Goal: Information Seeking & Learning: Learn about a topic

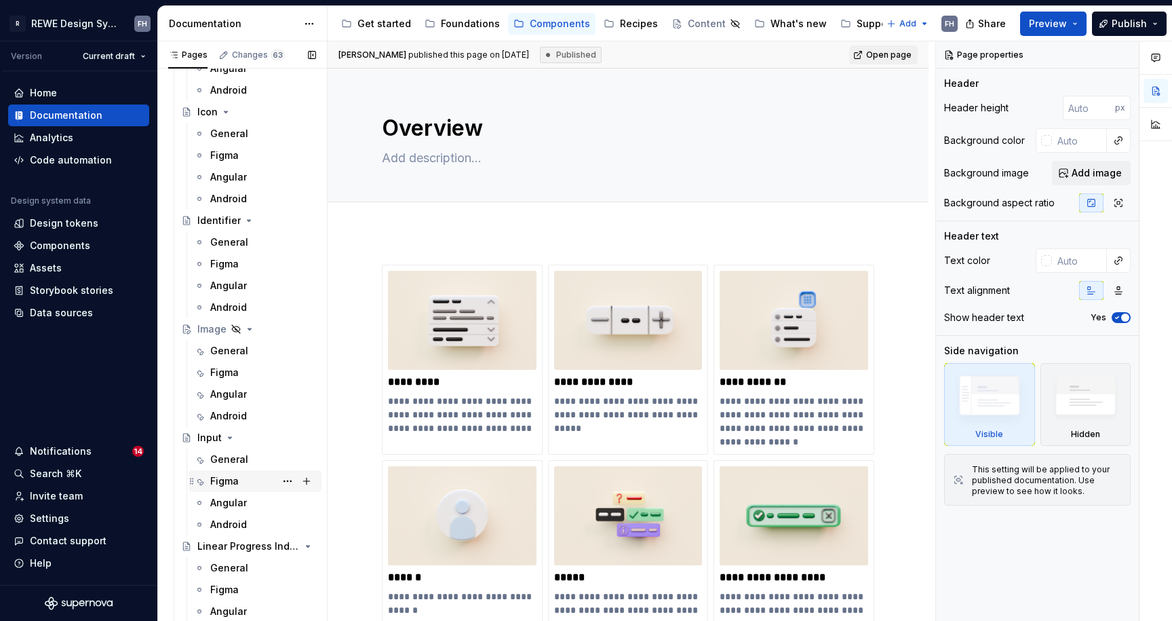
scroll to position [1306, 0]
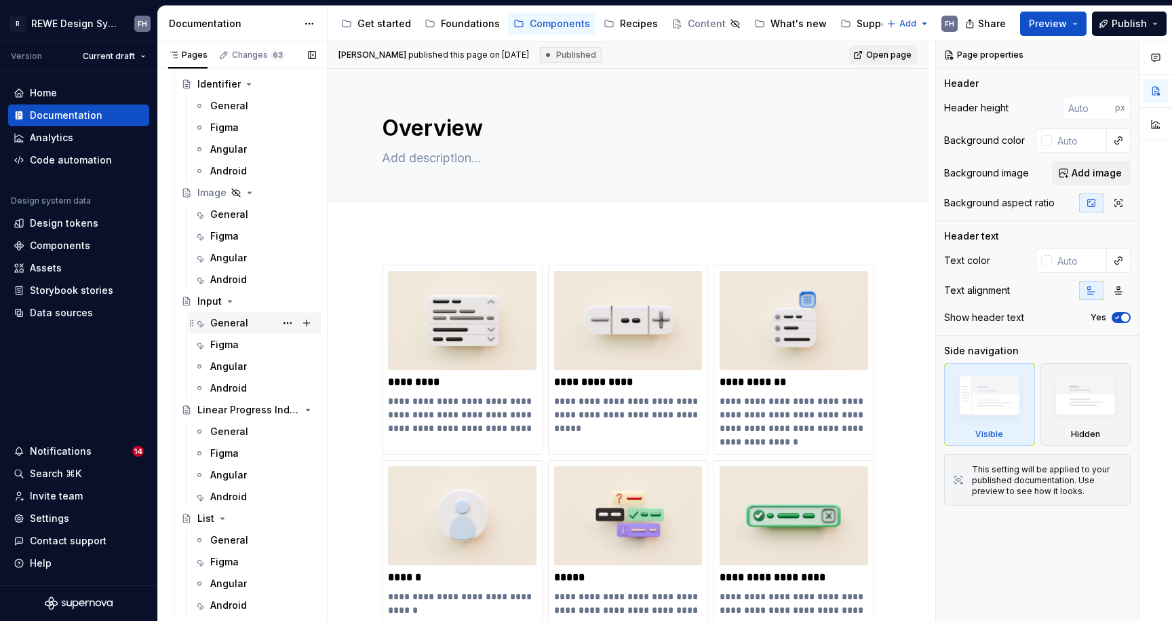
click at [241, 325] on div "General" at bounding box center [229, 323] width 38 height 14
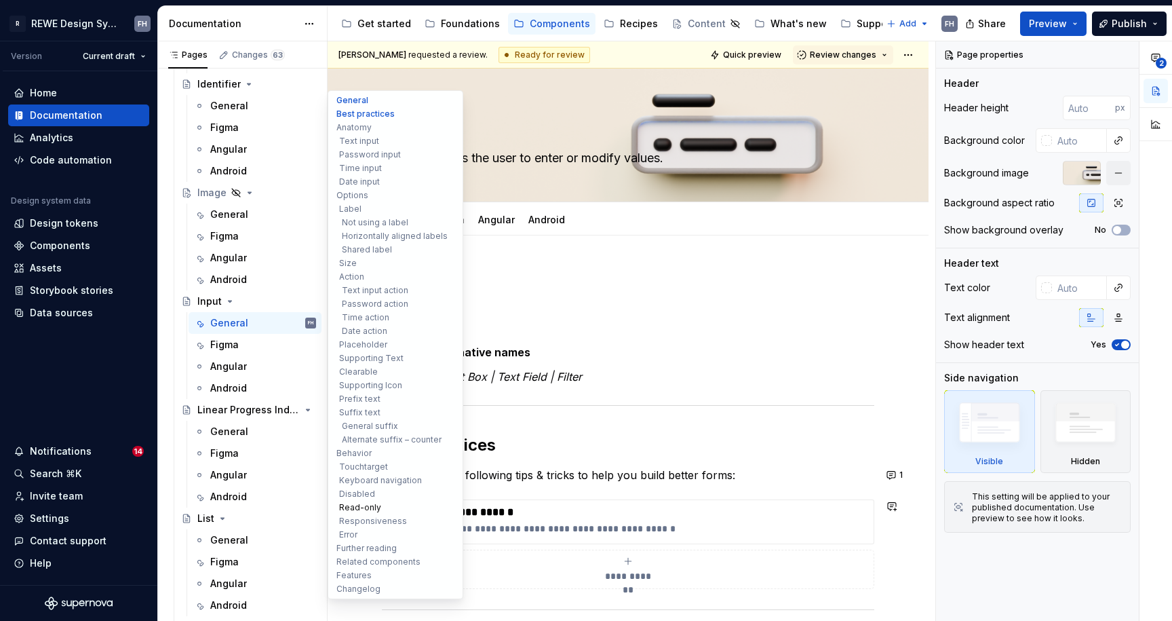
click at [374, 505] on button "Read-only" at bounding box center [395, 508] width 129 height 14
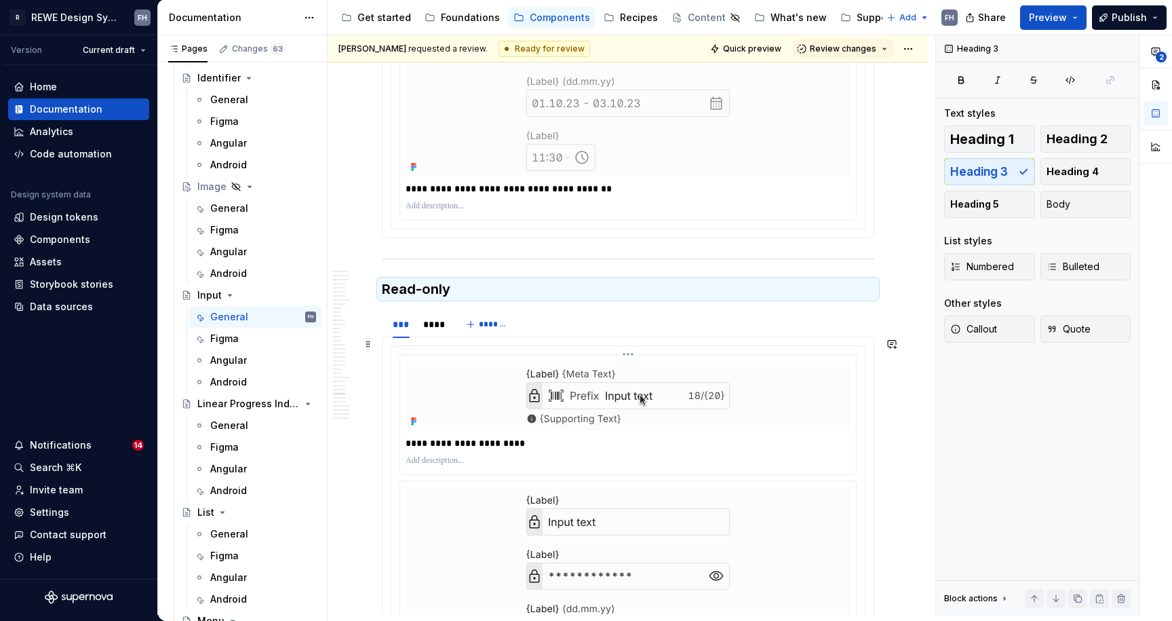
scroll to position [7889, 0]
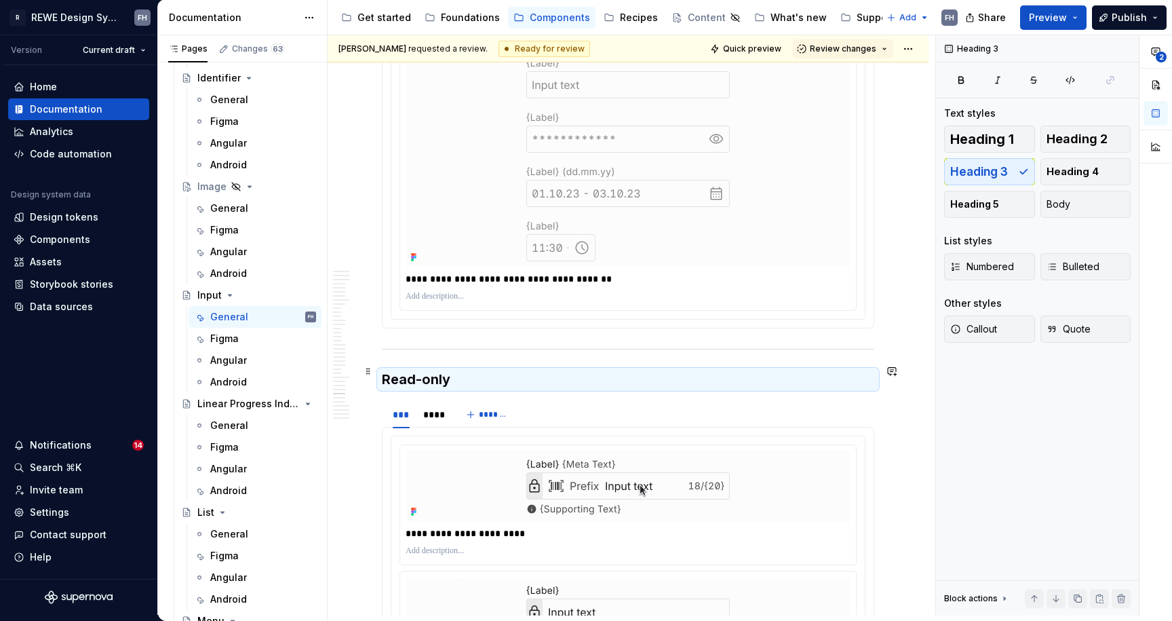
click at [460, 370] on h3 "Read-only" at bounding box center [628, 379] width 492 height 19
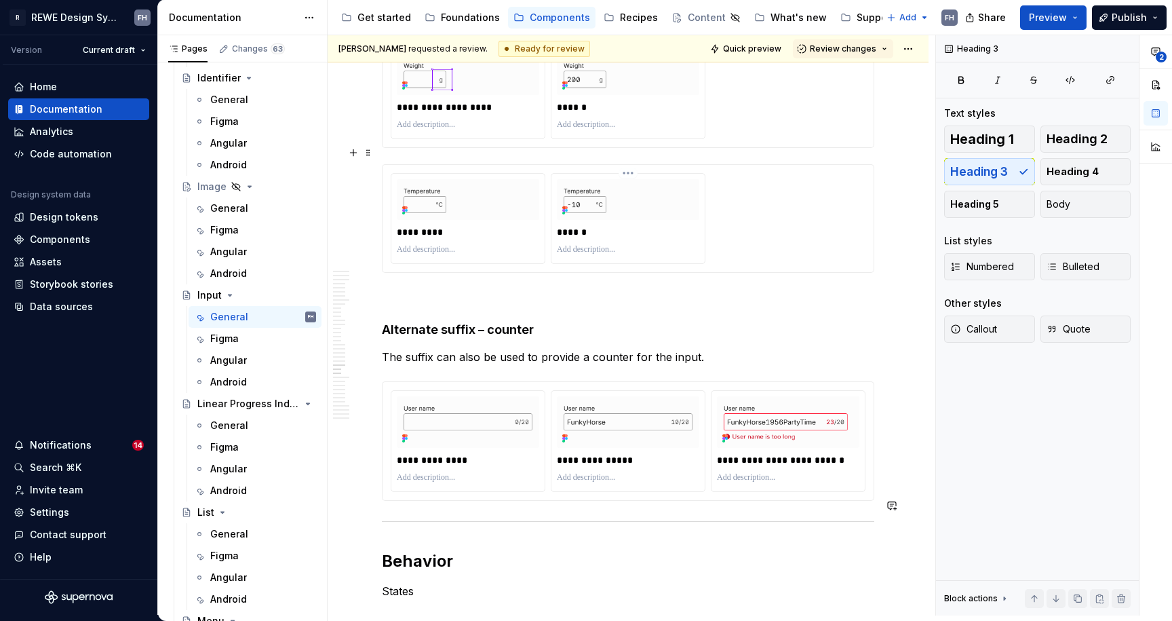
scroll to position [6364, 0]
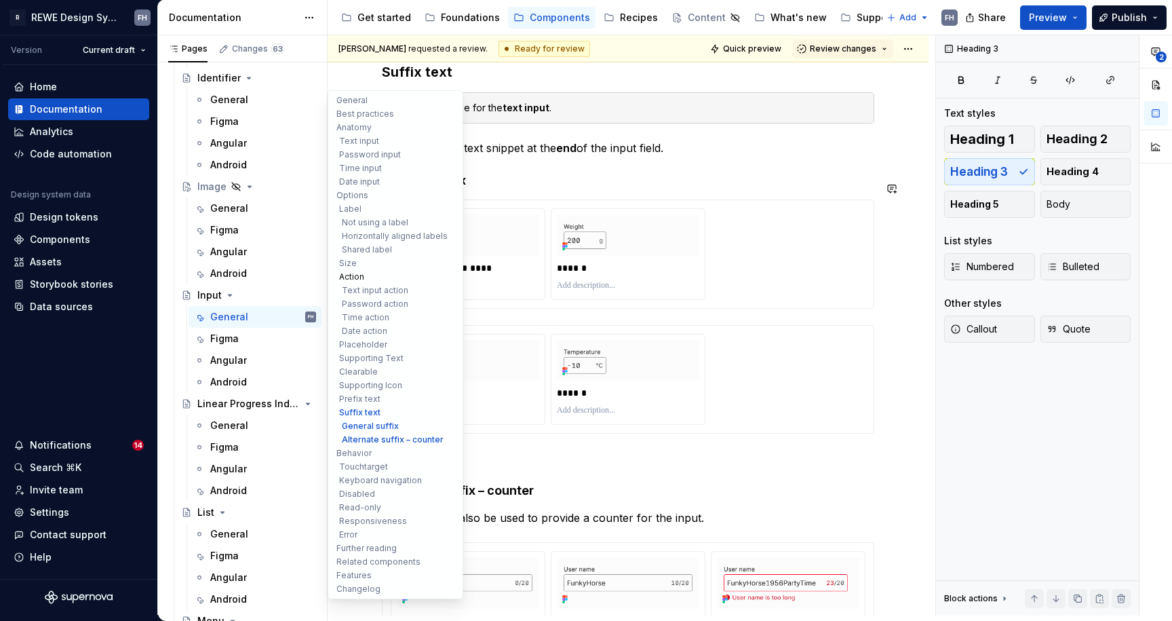
click at [359, 275] on button "Action" at bounding box center [395, 277] width 129 height 14
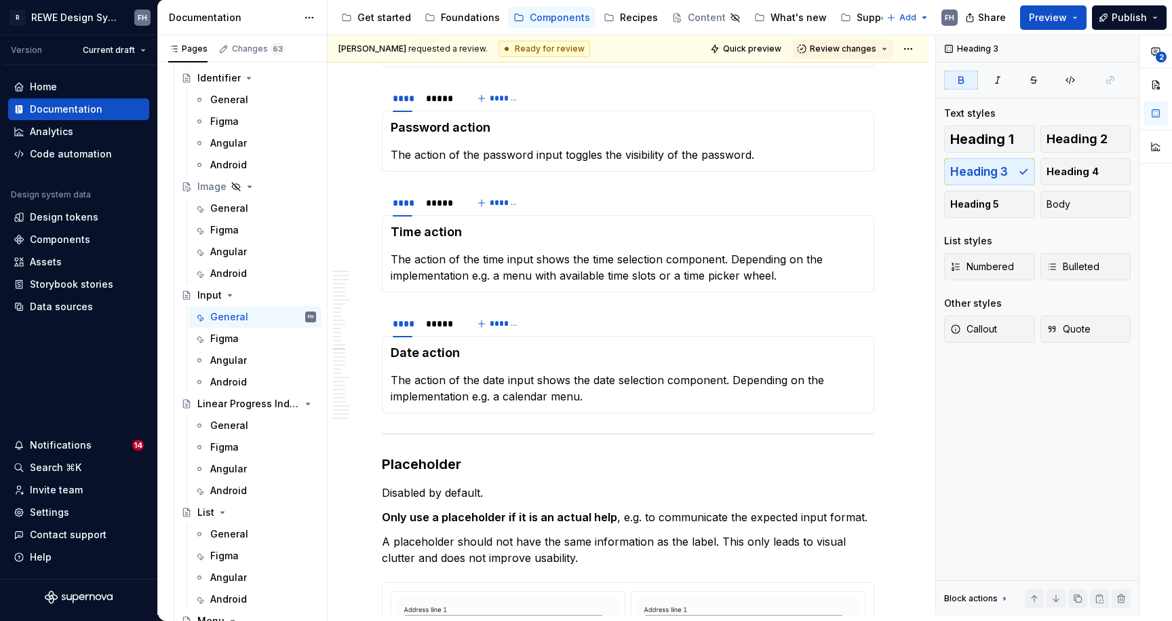
scroll to position [3262, 0]
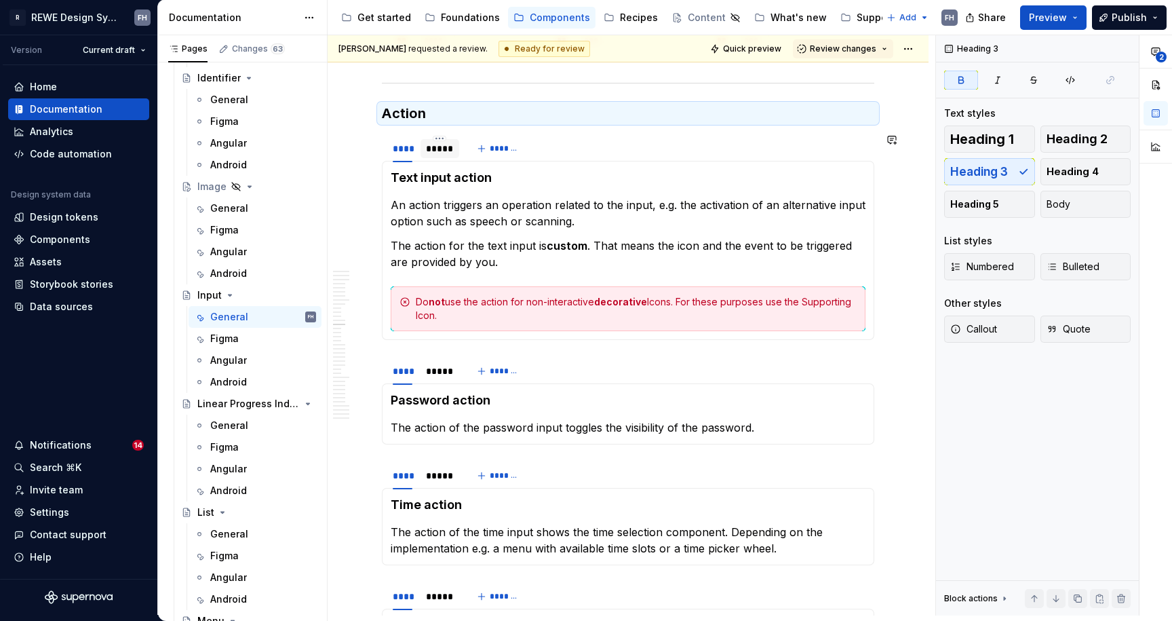
click at [444, 159] on div at bounding box center [440, 159] width 39 height 1
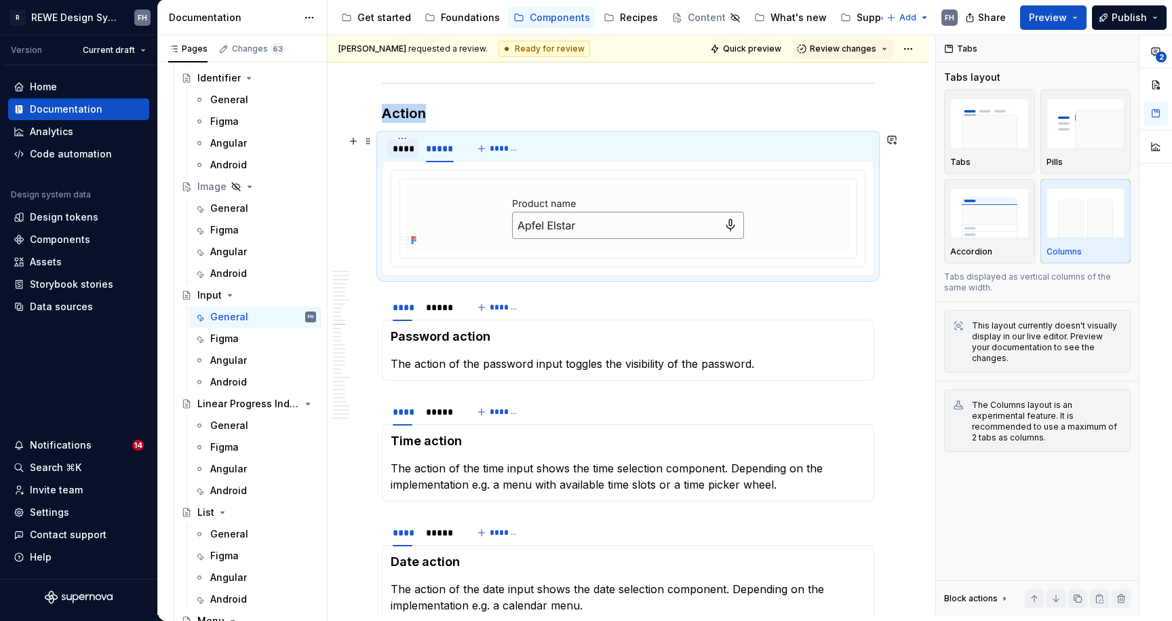
click at [406, 153] on div "****" at bounding box center [403, 149] width 20 height 14
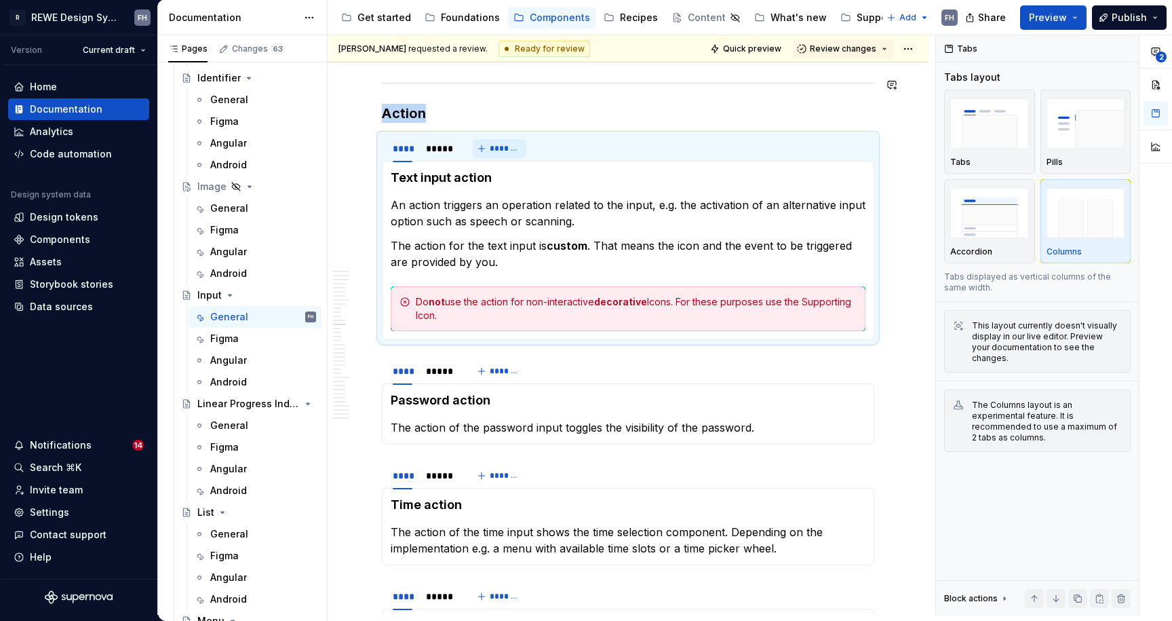
drag, startPoint x: 692, startPoint y: 7, endPoint x: 483, endPoint y: 147, distance: 251.3
click at [549, 256] on p "The action for the text input is custom . That means the icon and the event to …" at bounding box center [628, 253] width 475 height 33
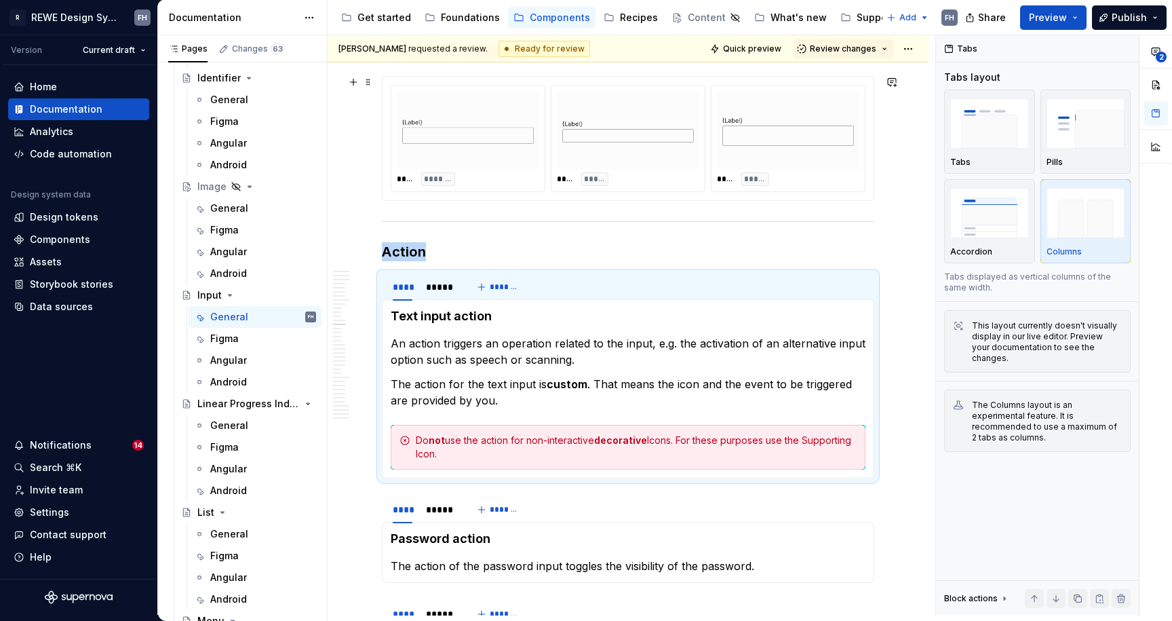
scroll to position [3121, 0]
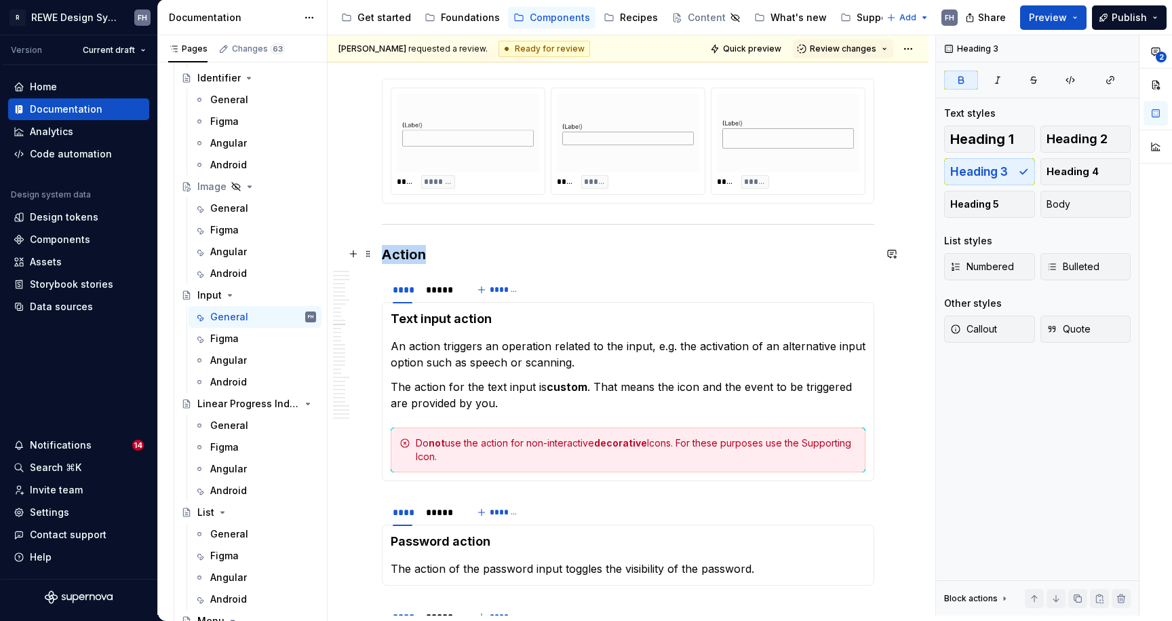
click at [460, 256] on h3 "Action" at bounding box center [628, 254] width 492 height 19
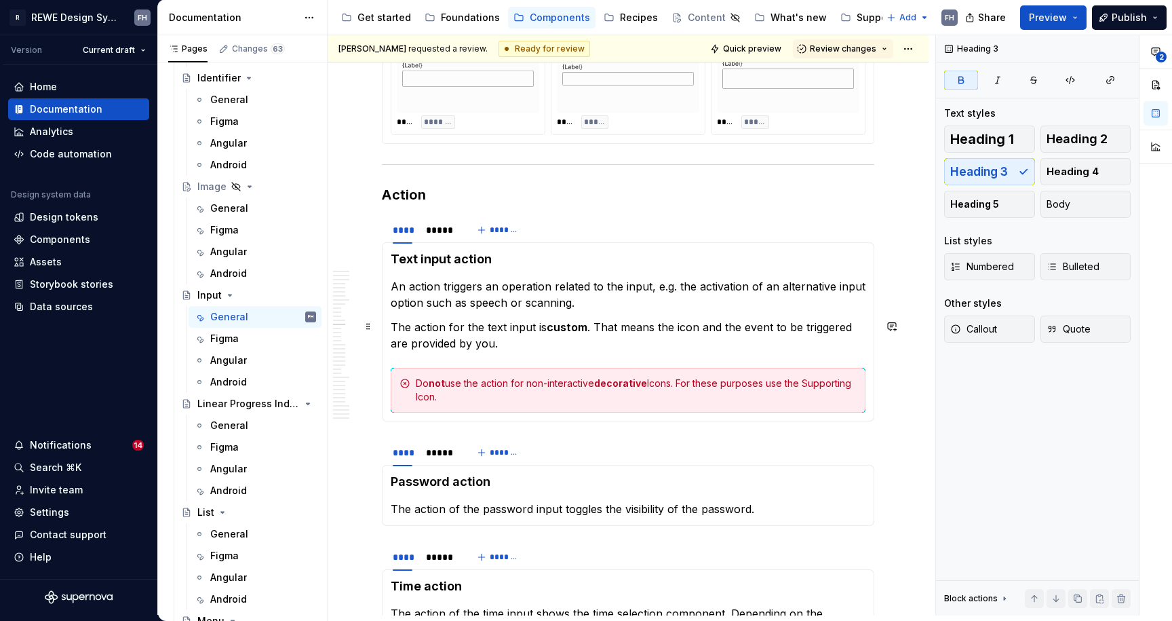
scroll to position [3221, 0]
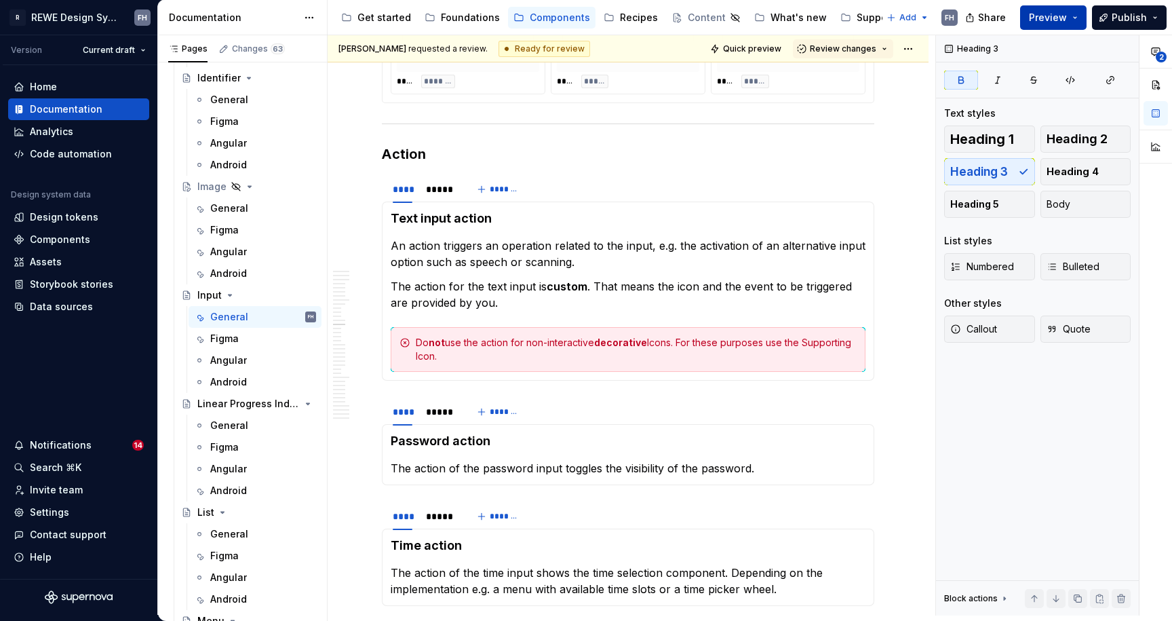
click at [1061, 19] on span "Preview" at bounding box center [1048, 18] width 38 height 14
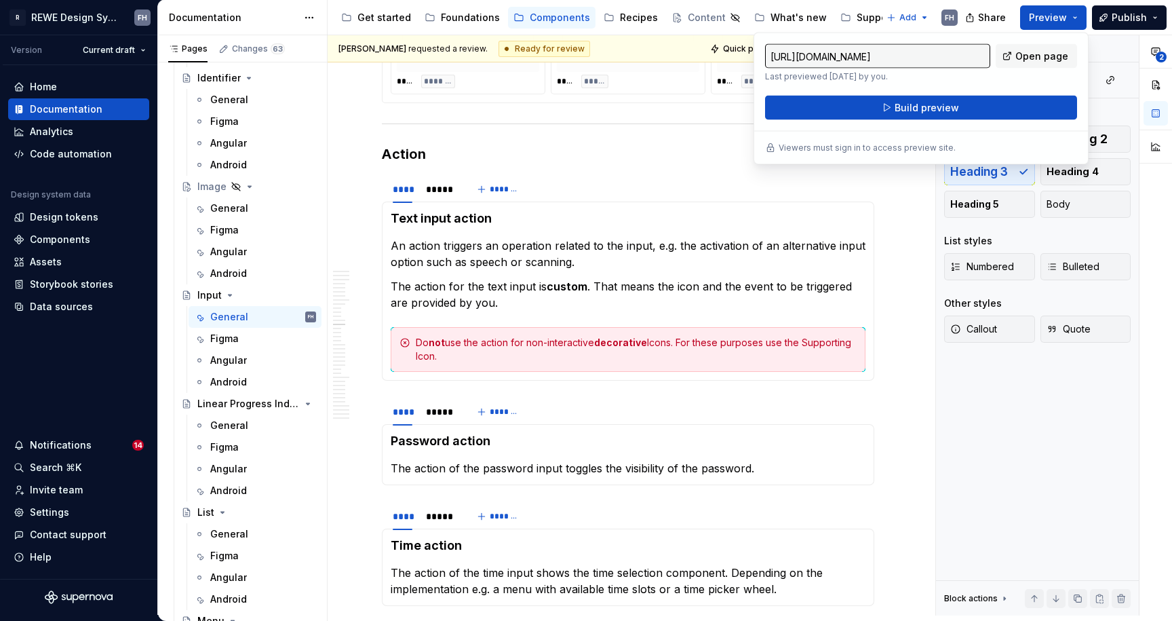
drag, startPoint x: 1053, startPoint y: 20, endPoint x: 891, endPoint y: 71, distance: 169.3
click at [1052, 20] on span "Preview" at bounding box center [1048, 18] width 38 height 14
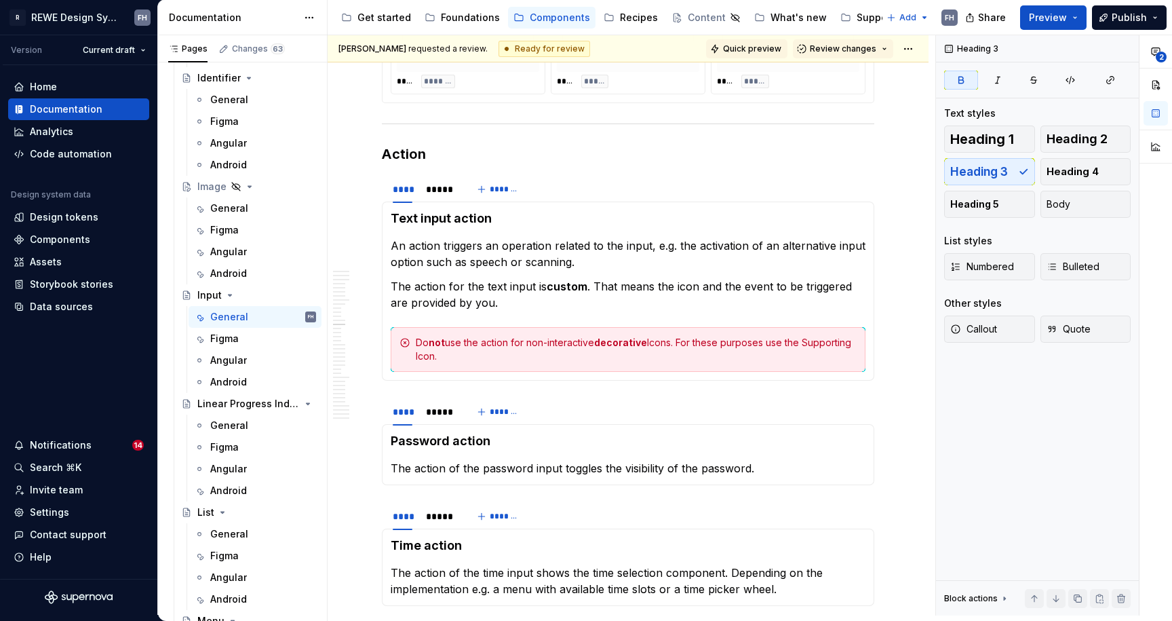
click at [780, 47] on span "Quick preview" at bounding box center [752, 48] width 58 height 11
click at [758, 50] on span "Quick preview" at bounding box center [752, 48] width 58 height 11
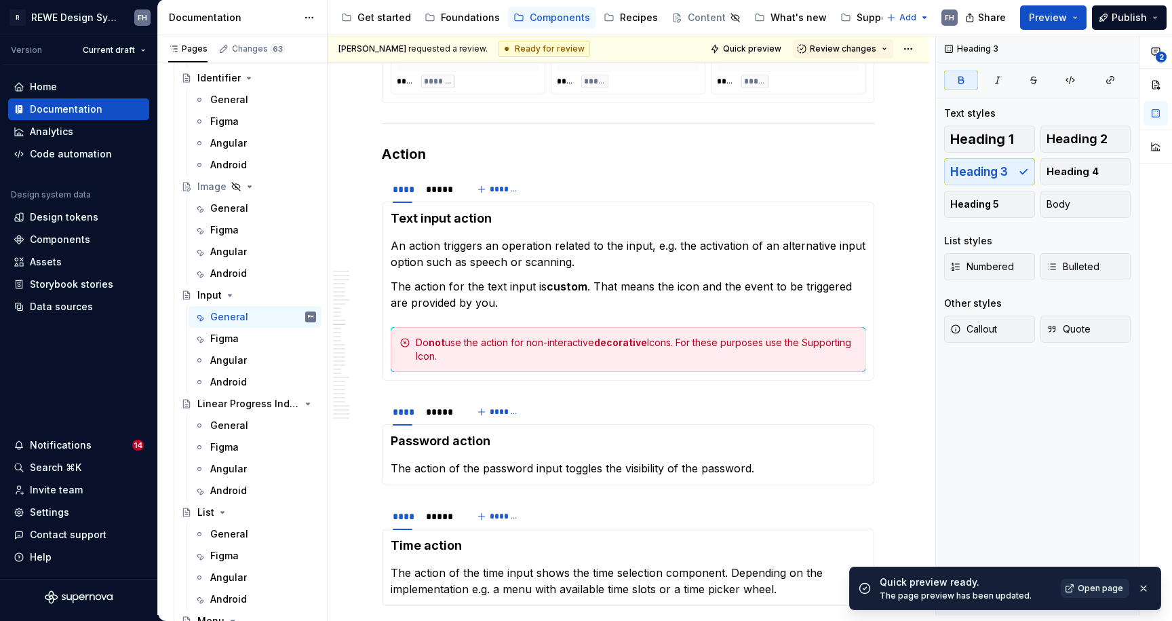
click at [1107, 589] on span "Open page" at bounding box center [1100, 588] width 45 height 11
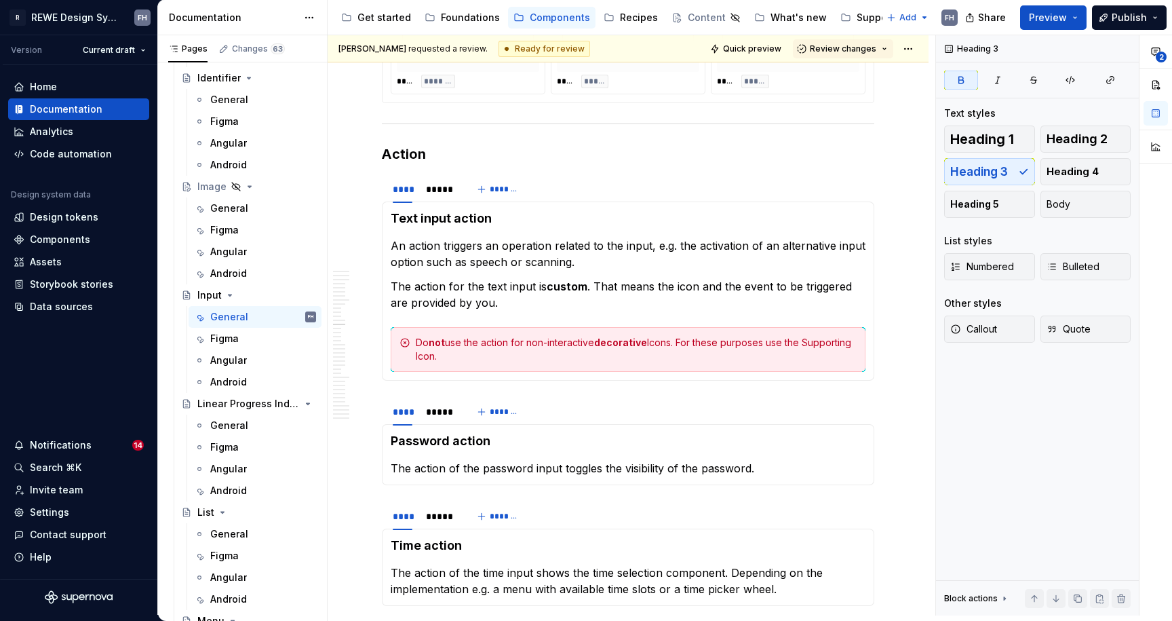
drag, startPoint x: 553, startPoint y: 18, endPoint x: 894, endPoint y: 0, distance: 341.6
type textarea "*"
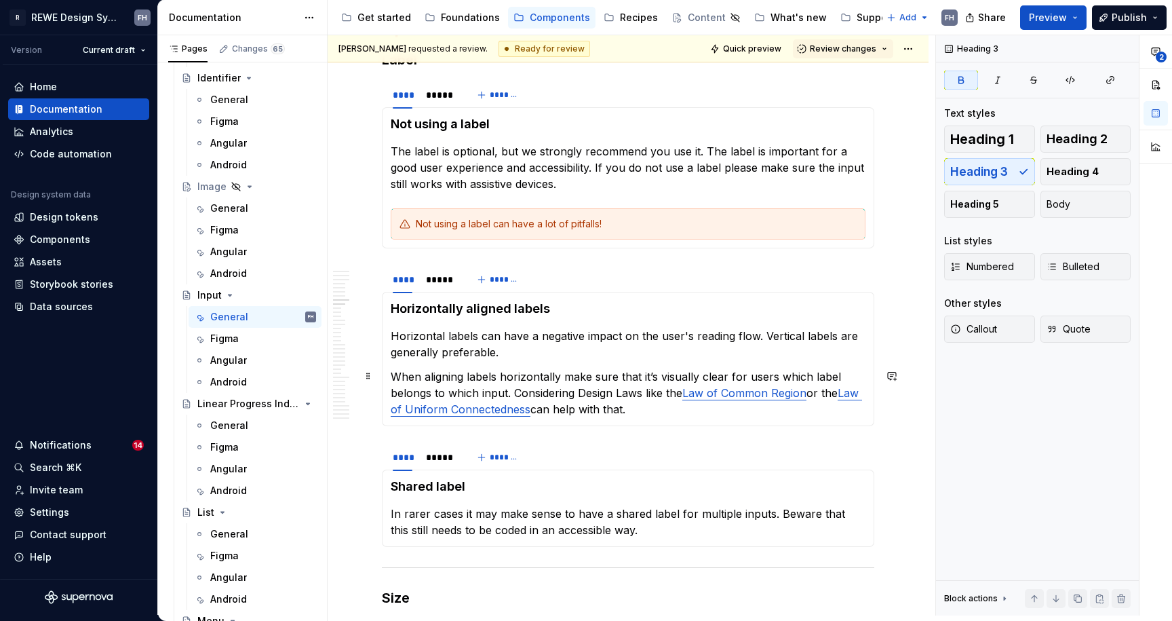
scroll to position [2344, 0]
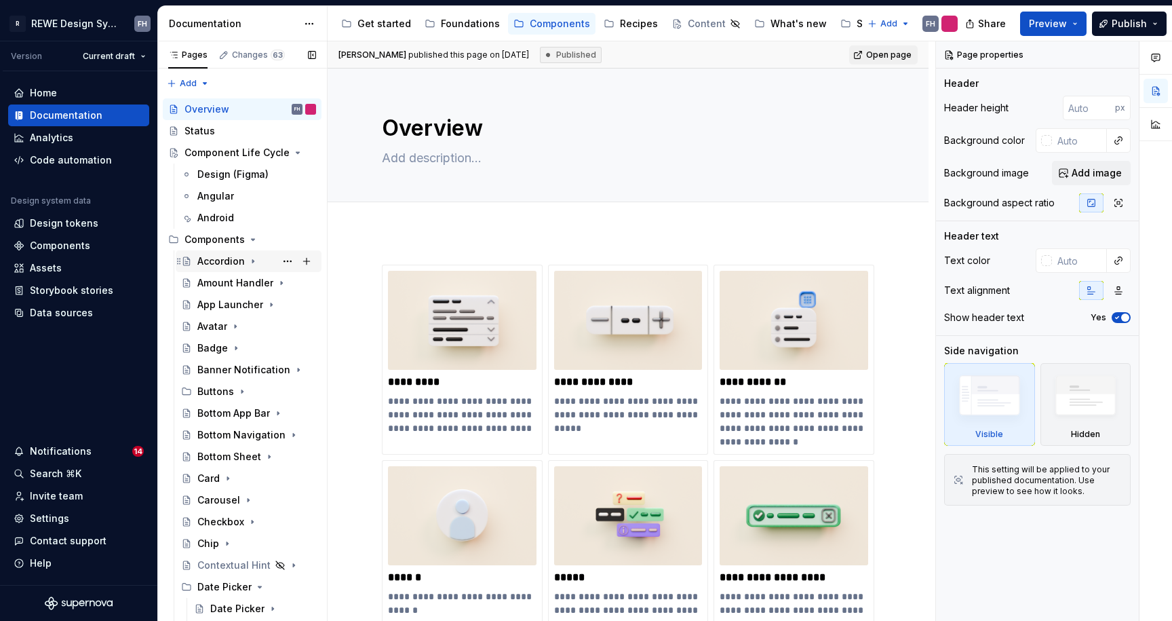
click at [214, 265] on div "Accordion" at bounding box center [220, 261] width 47 height 14
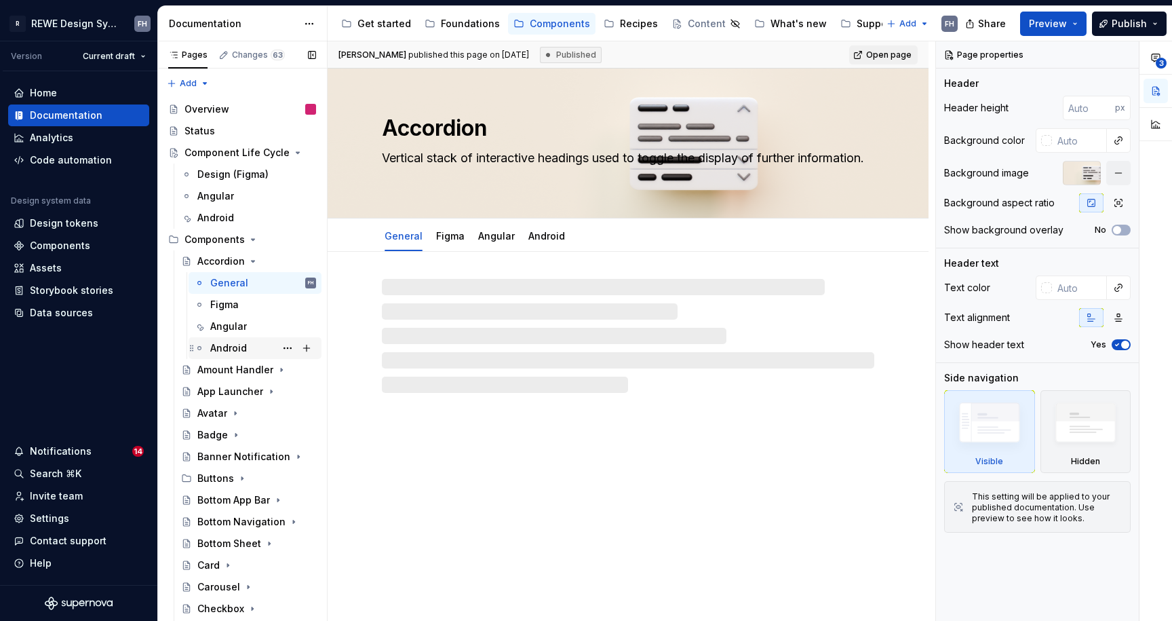
click at [227, 349] on div "Android" at bounding box center [228, 348] width 37 height 14
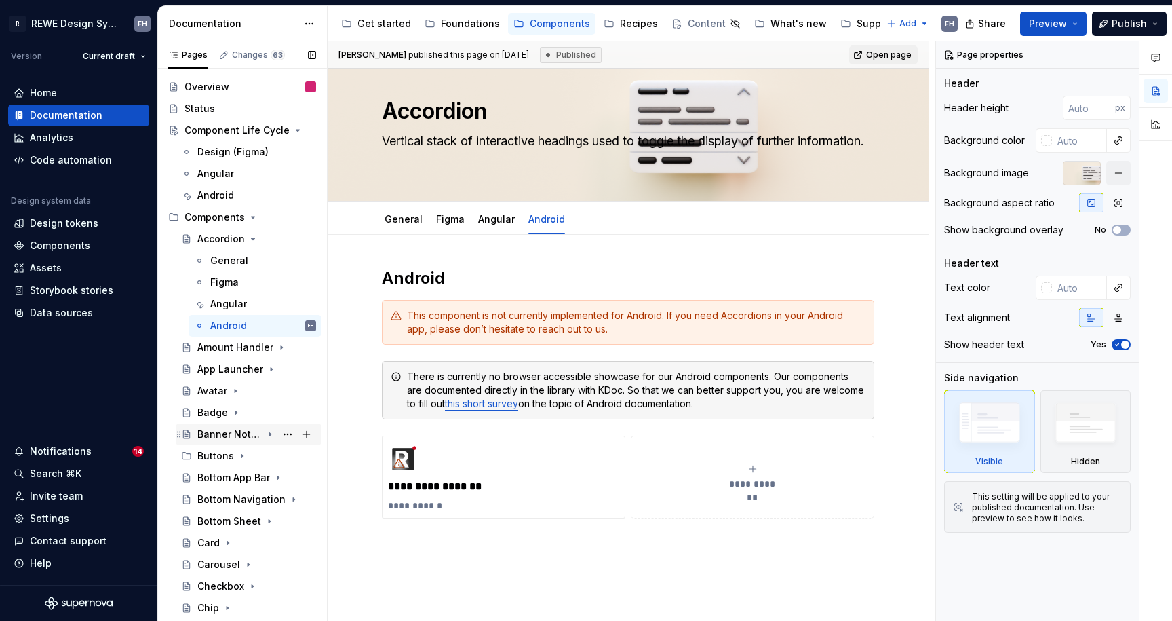
scroll to position [44, 0]
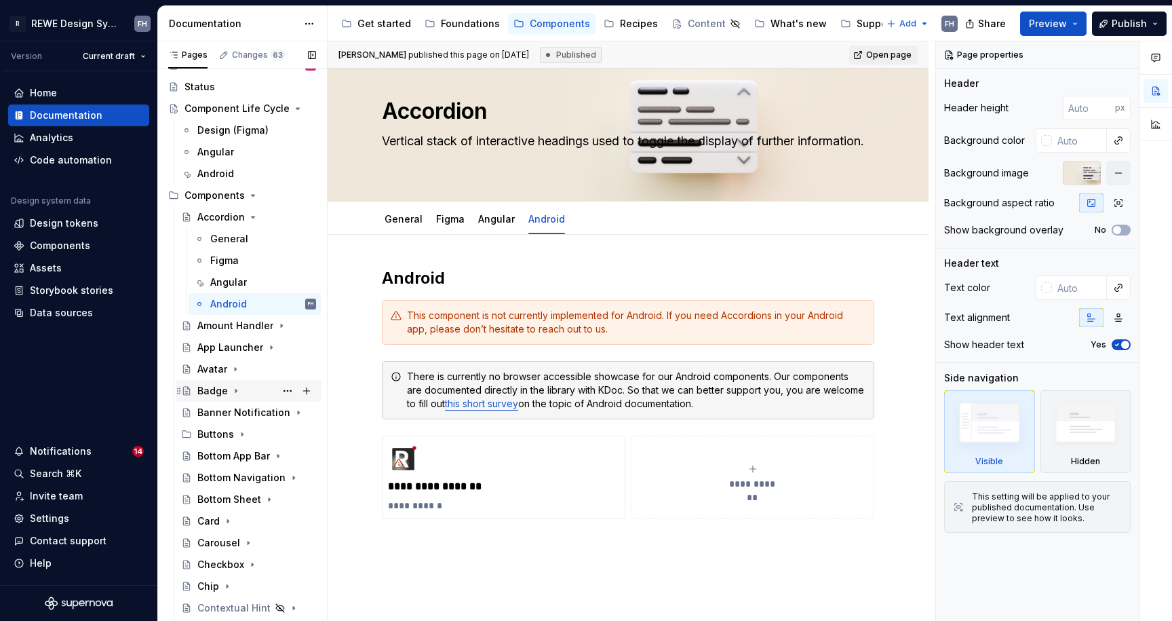
click at [208, 389] on div "Badge" at bounding box center [212, 391] width 31 height 14
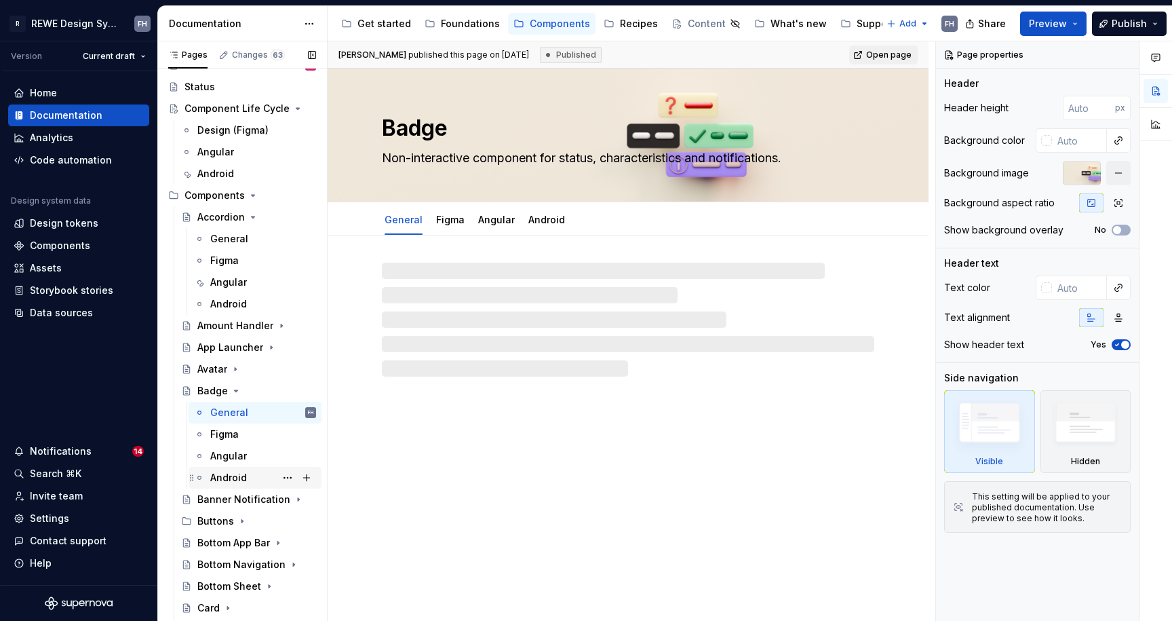
click at [223, 477] on div "Android" at bounding box center [228, 478] width 37 height 14
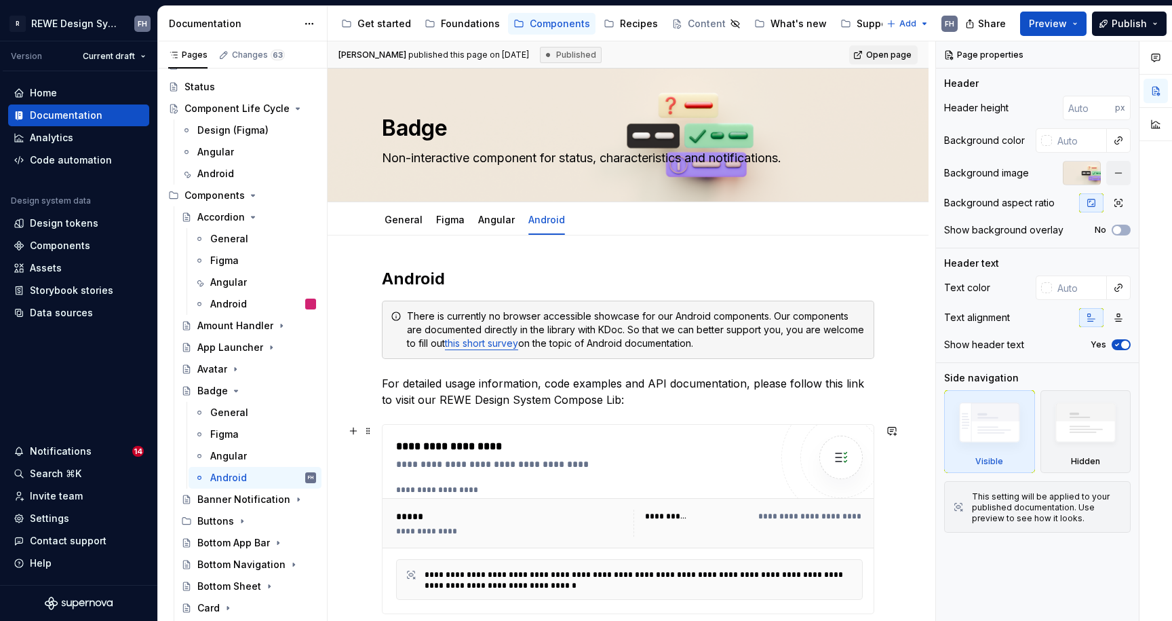
scroll to position [110, 0]
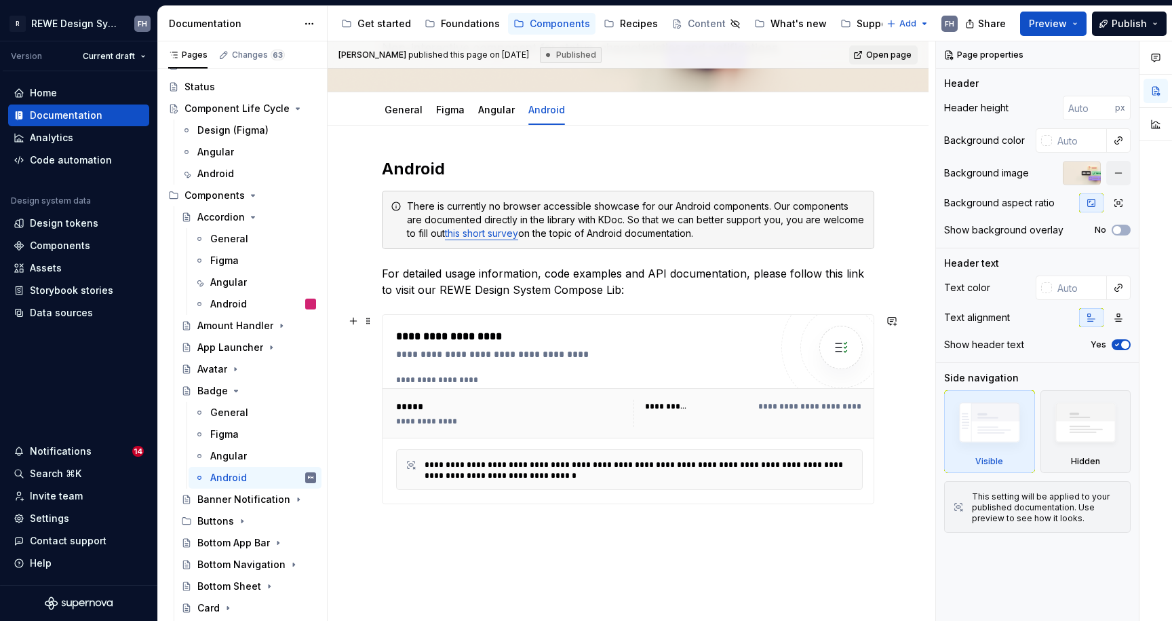
click at [654, 314] on div "**********" at bounding box center [628, 409] width 492 height 190
type textarea "*"
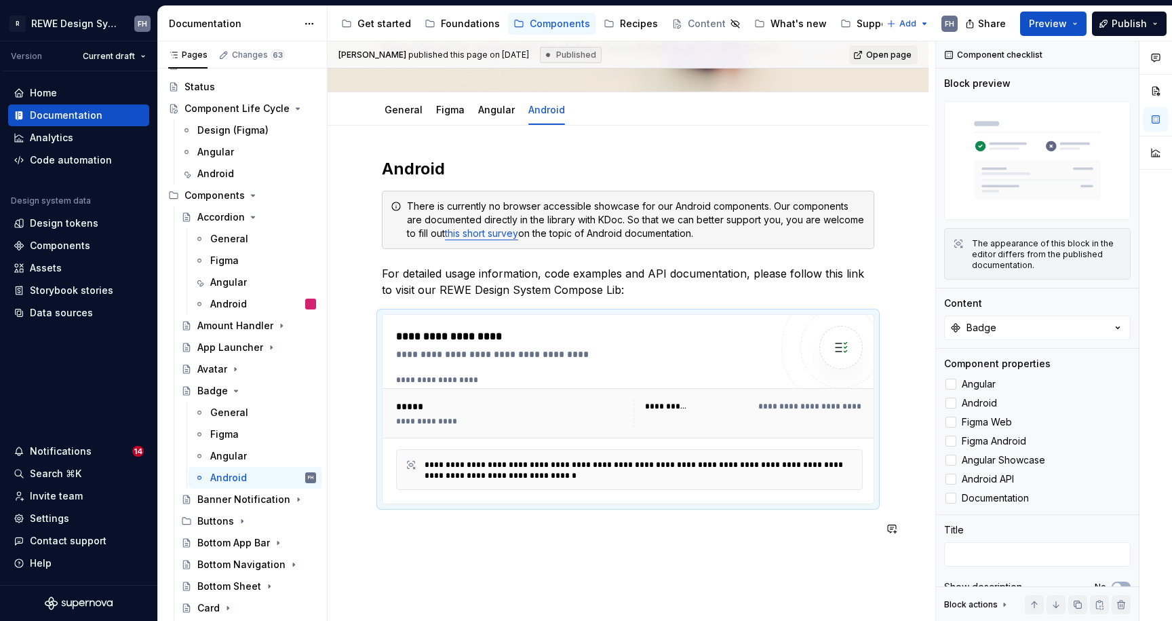
click at [476, 539] on div "**********" at bounding box center [628, 355] width 492 height 395
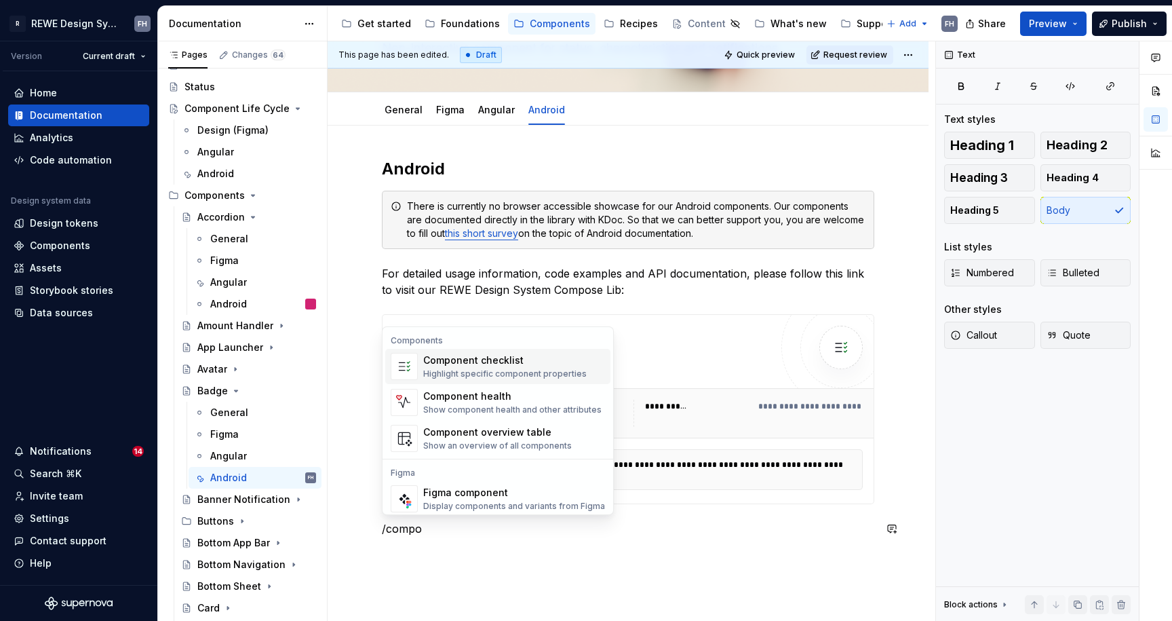
click at [505, 366] on div "Component checklist" at bounding box center [504, 360] width 163 height 14
type textarea "*"
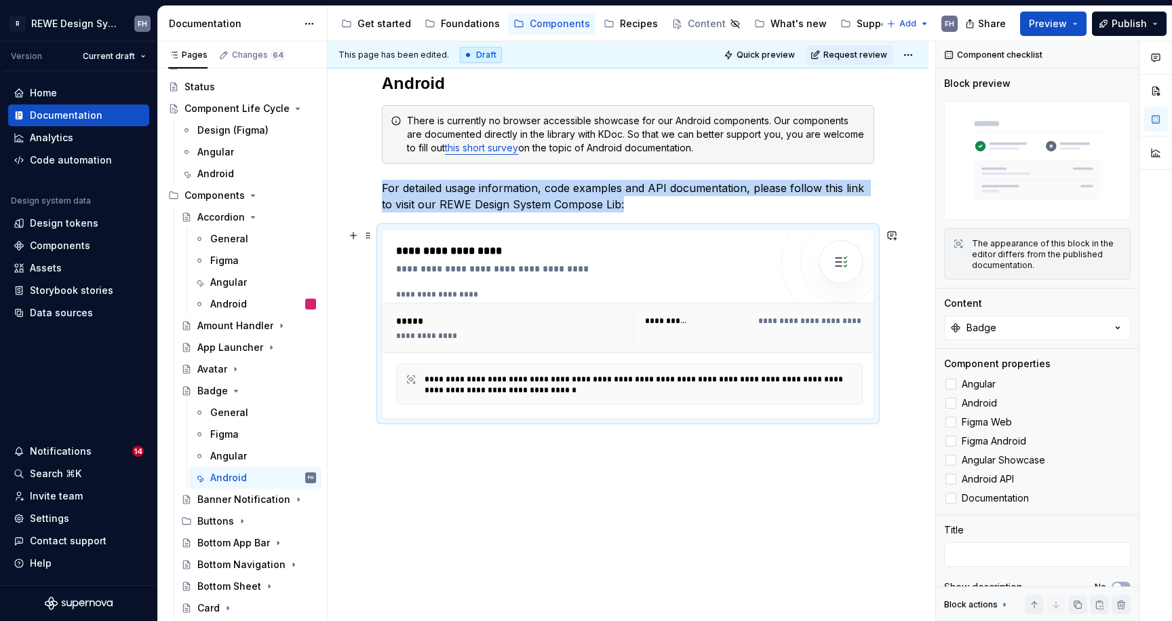
scroll to position [89, 0]
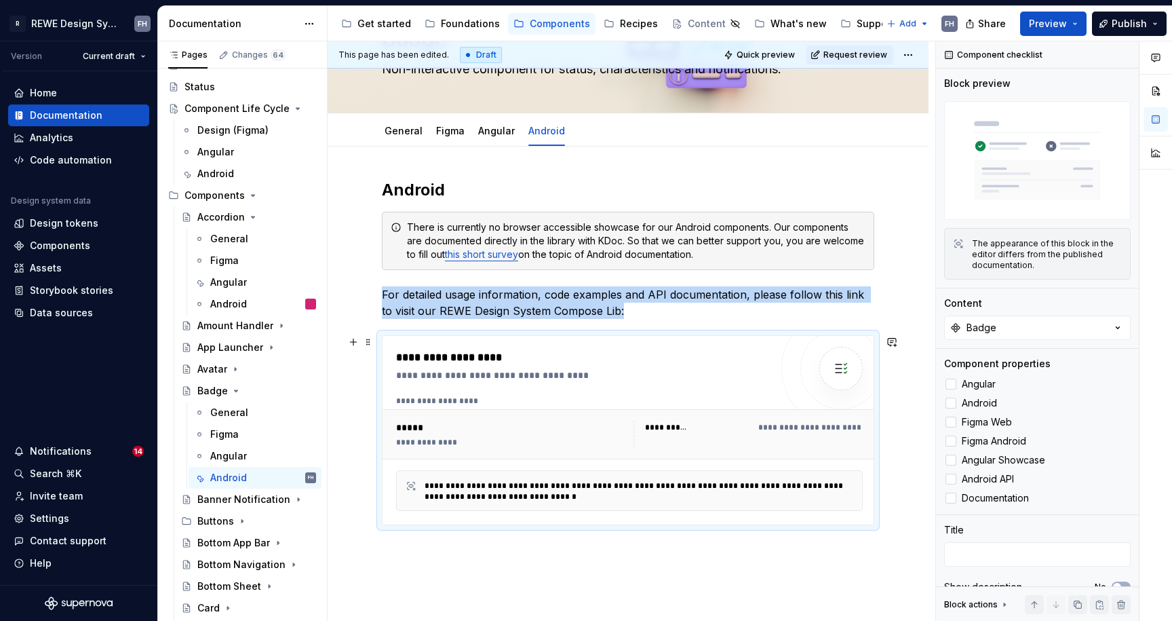
click at [597, 368] on div "**********" at bounding box center [583, 375] width 374 height 14
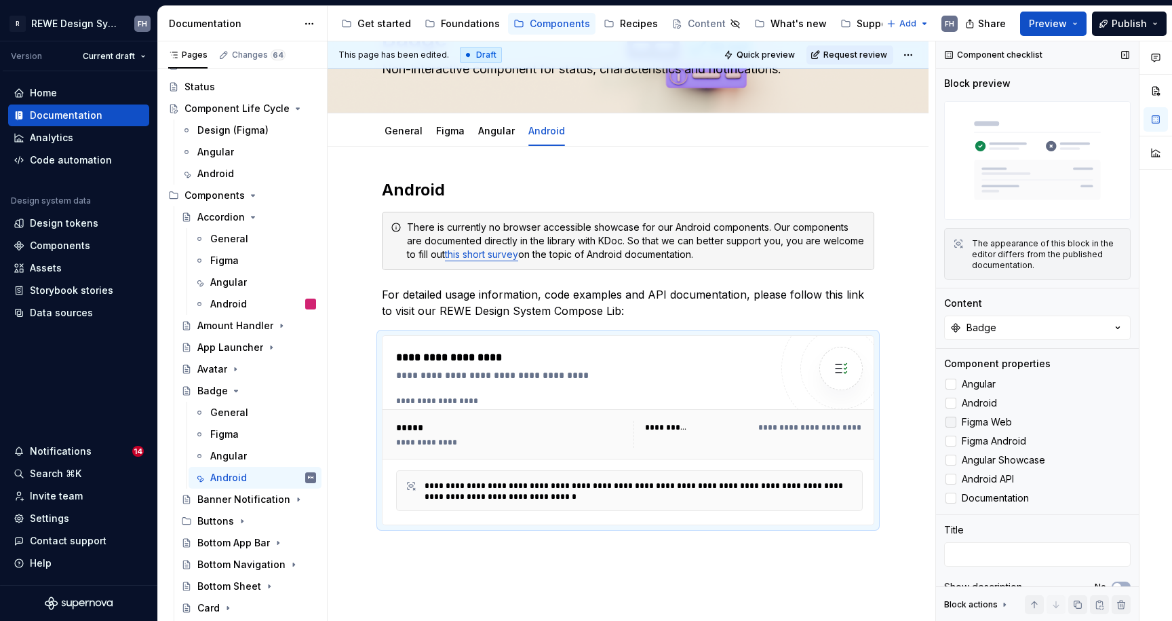
scroll to position [14, 0]
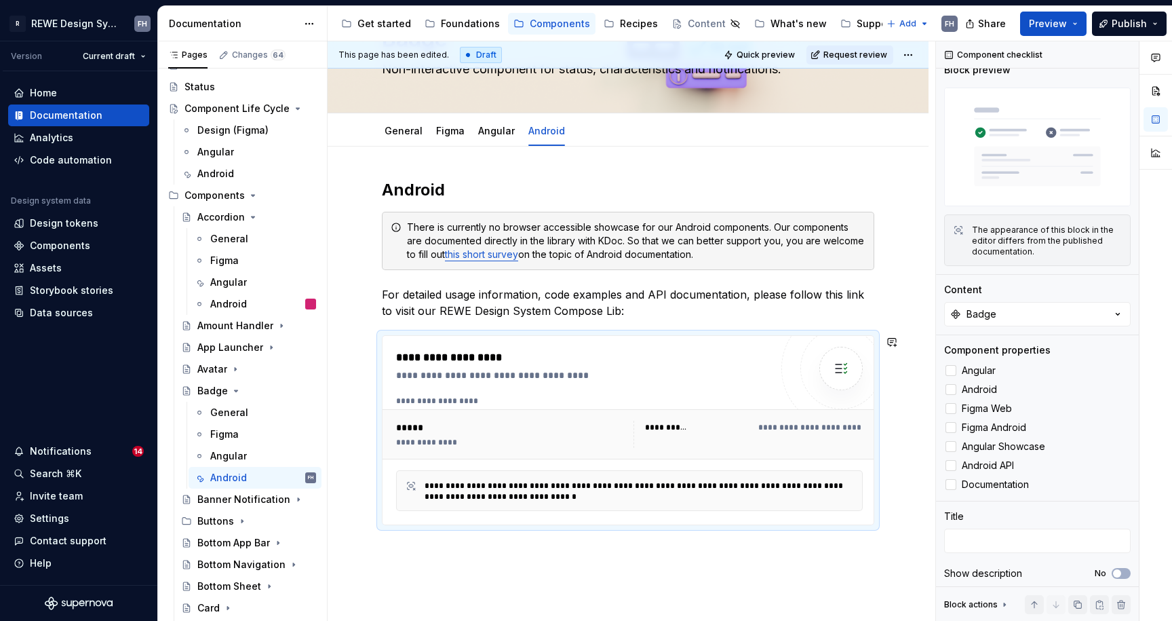
click at [555, 565] on div "**********" at bounding box center [632, 331] width 608 height 580
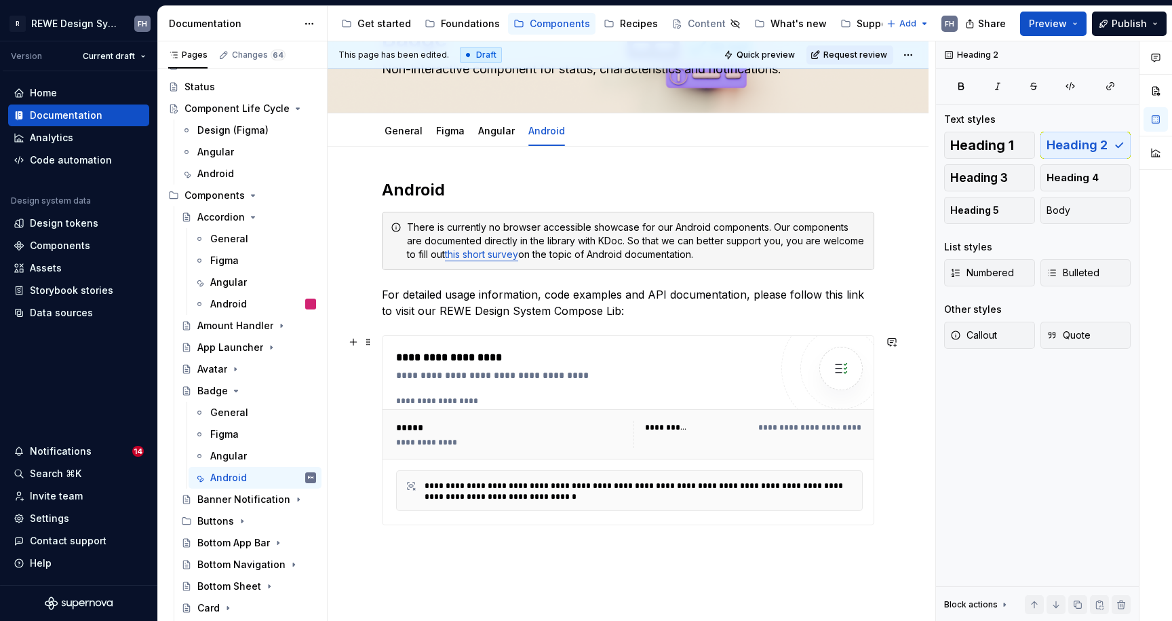
scroll to position [0, 0]
click at [147, 39] on button "Collapse sidebar" at bounding box center [147, 41] width 19 height 19
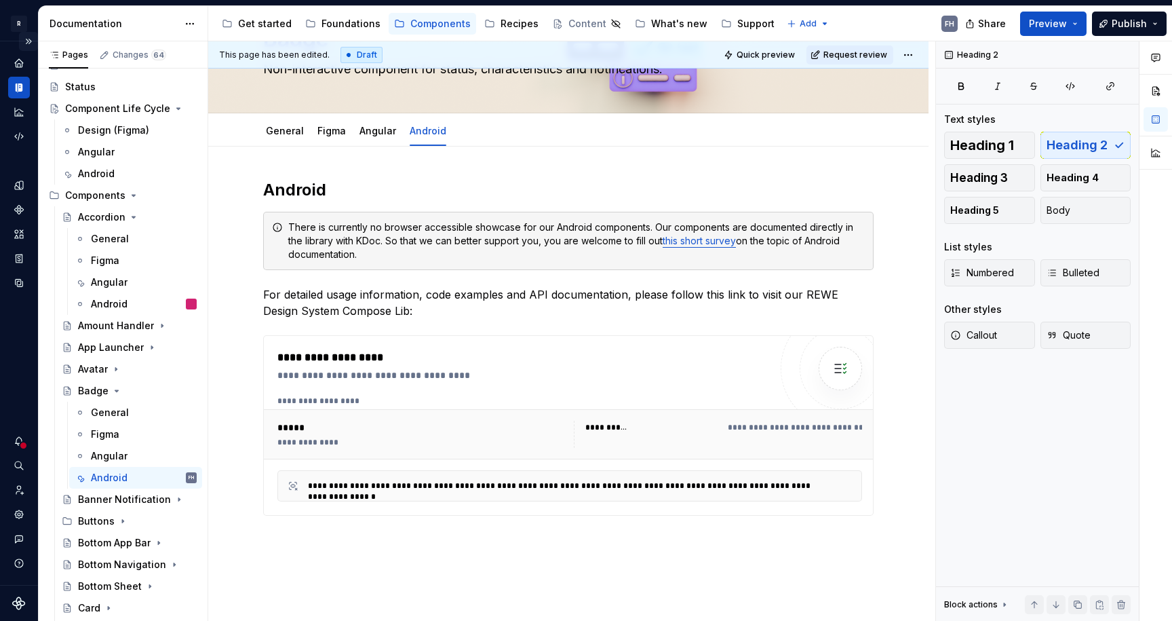
click at [30, 39] on button "Expand sidebar" at bounding box center [28, 41] width 19 height 19
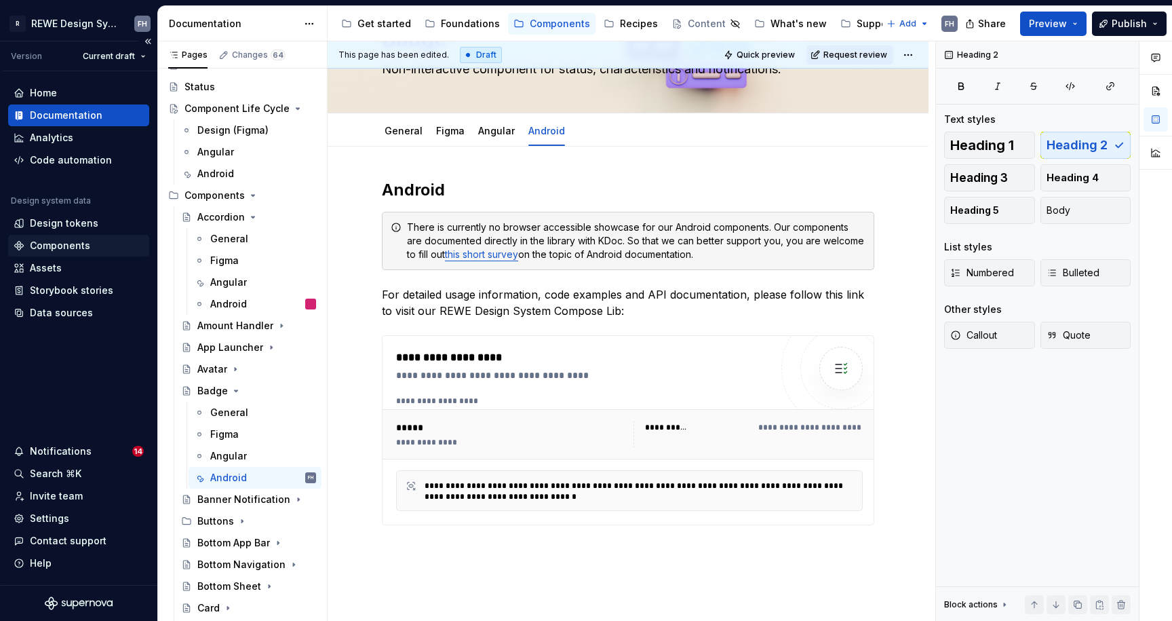
click at [83, 241] on div "Components" at bounding box center [60, 246] width 60 height 14
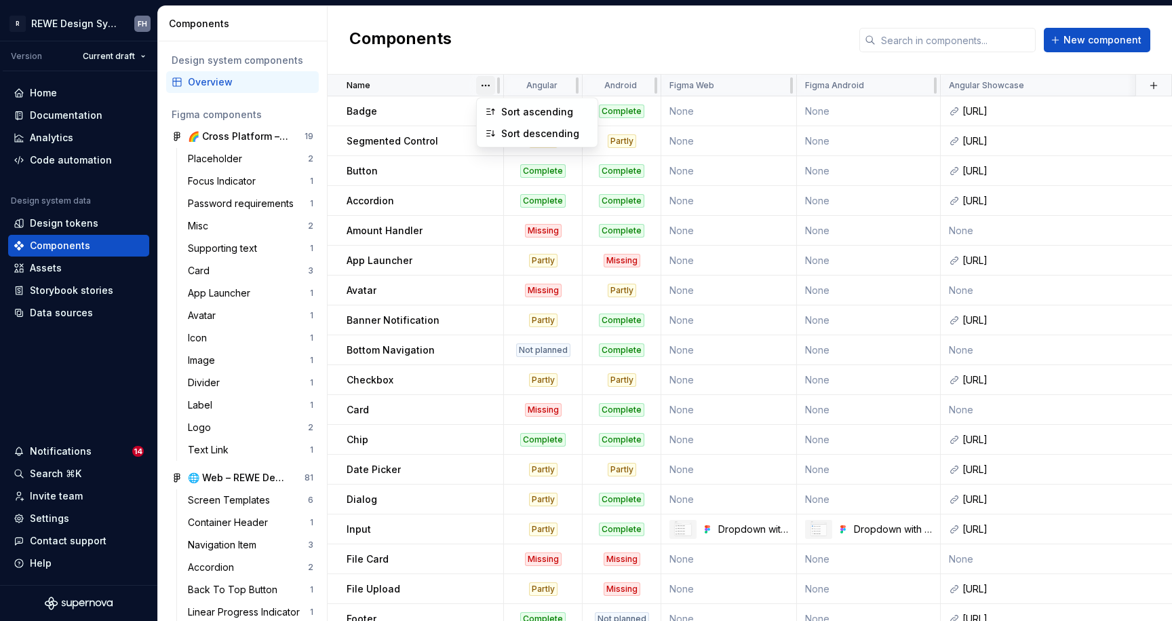
click at [484, 79] on html "R REWE Design System FH Version Current draft Home Documentation Analytics Code…" at bounding box center [586, 310] width 1172 height 621
click at [520, 133] on div "Sort descending" at bounding box center [545, 134] width 88 height 14
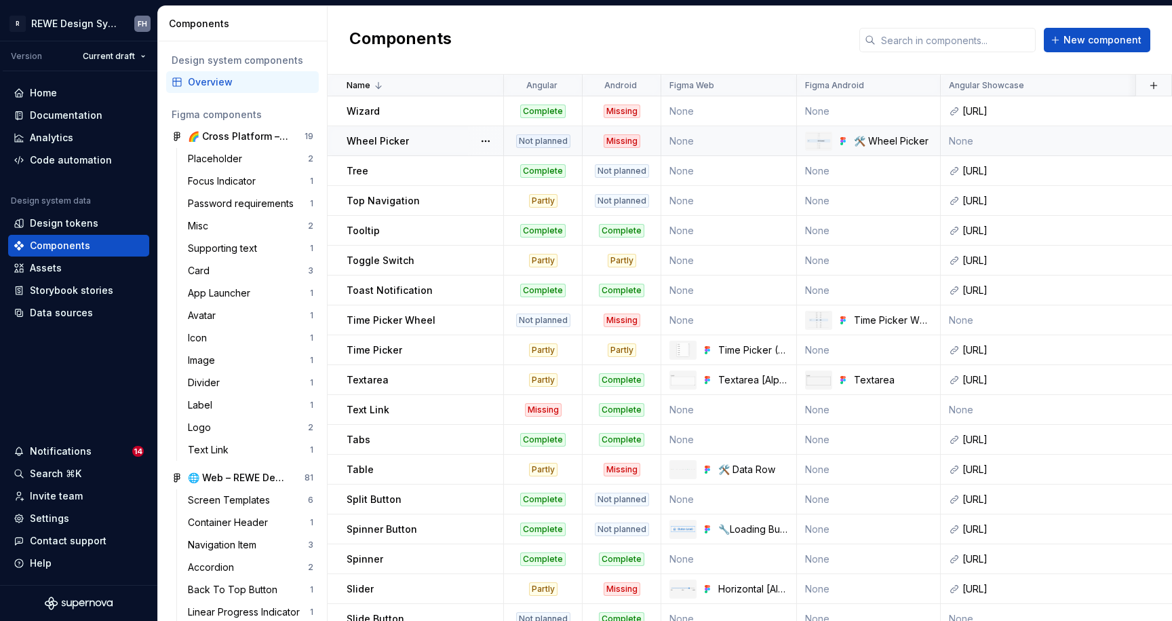
click at [400, 138] on p "Wheel Picker" at bounding box center [378, 141] width 62 height 14
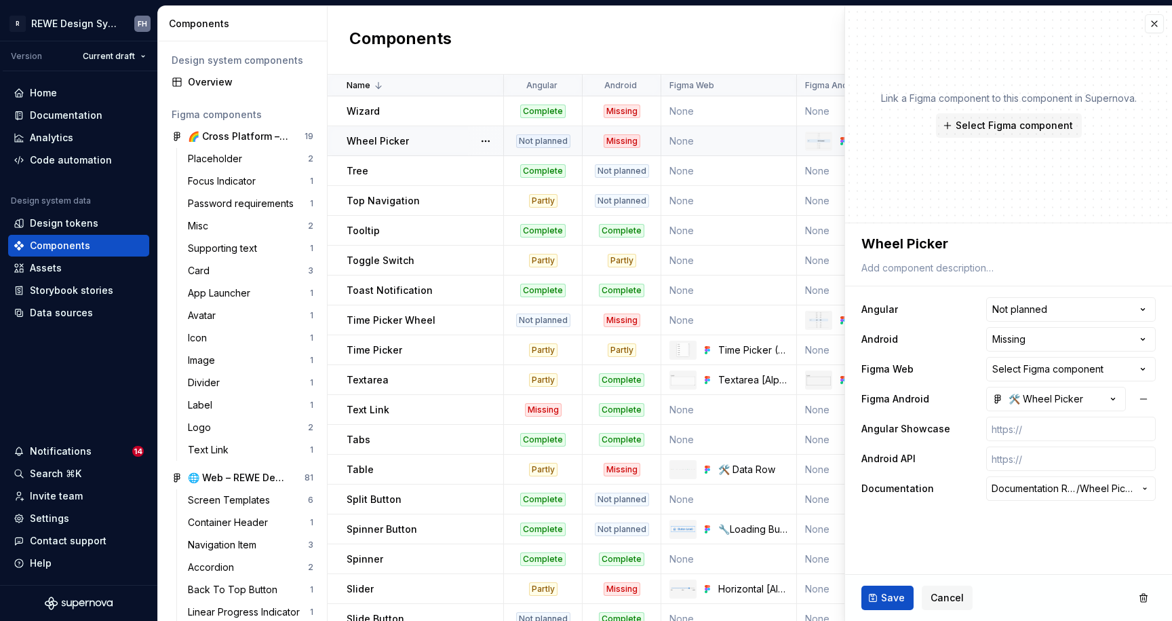
click at [402, 138] on p "Wheel Picker" at bounding box center [378, 141] width 62 height 14
click at [1042, 341] on html "R REWE Design System FH Version Current draft Home Documentation Analytics Code…" at bounding box center [586, 310] width 1172 height 621
click at [1094, 230] on html "R REWE Design System FH Version Current draft Home Documentation Analytics Code…" at bounding box center [586, 310] width 1172 height 621
type textarea "*"
click at [1161, 18] on button "button" at bounding box center [1154, 23] width 19 height 19
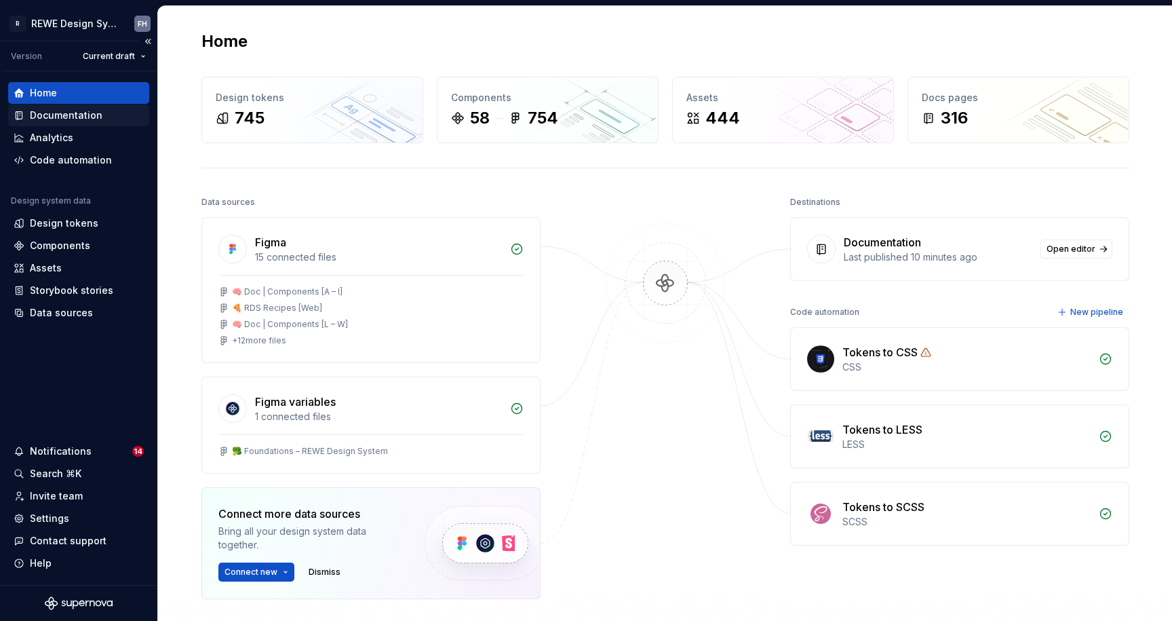
click at [102, 113] on div "Documentation" at bounding box center [79, 116] width 130 height 14
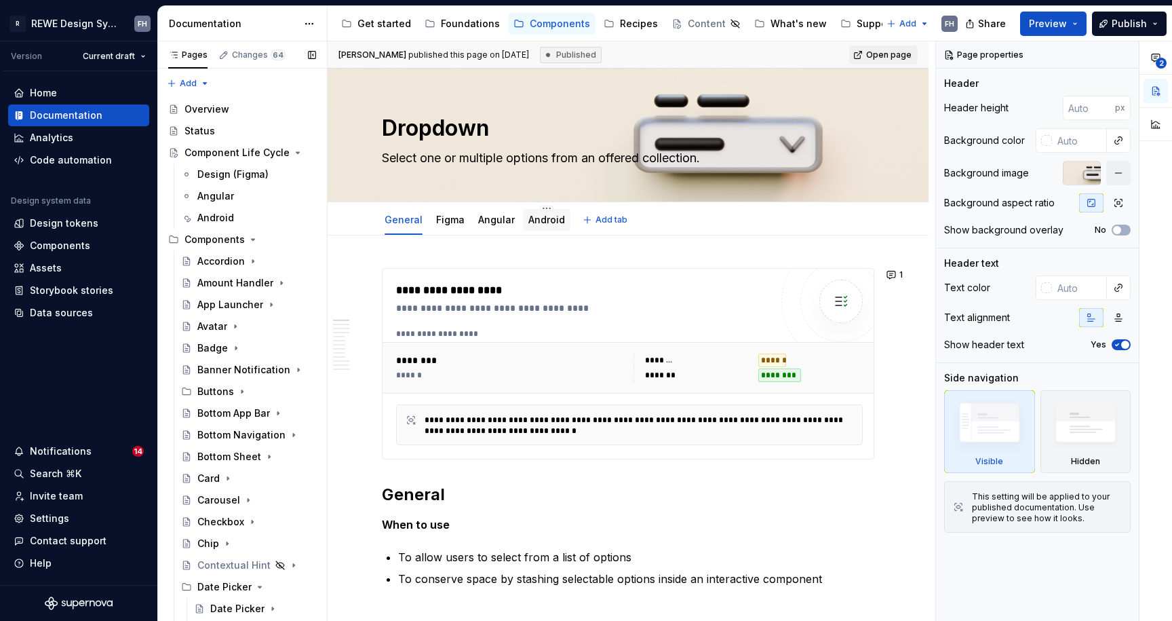
click at [560, 216] on div "Android" at bounding box center [546, 220] width 47 height 22
click at [539, 222] on link "Android" at bounding box center [546, 220] width 37 height 12
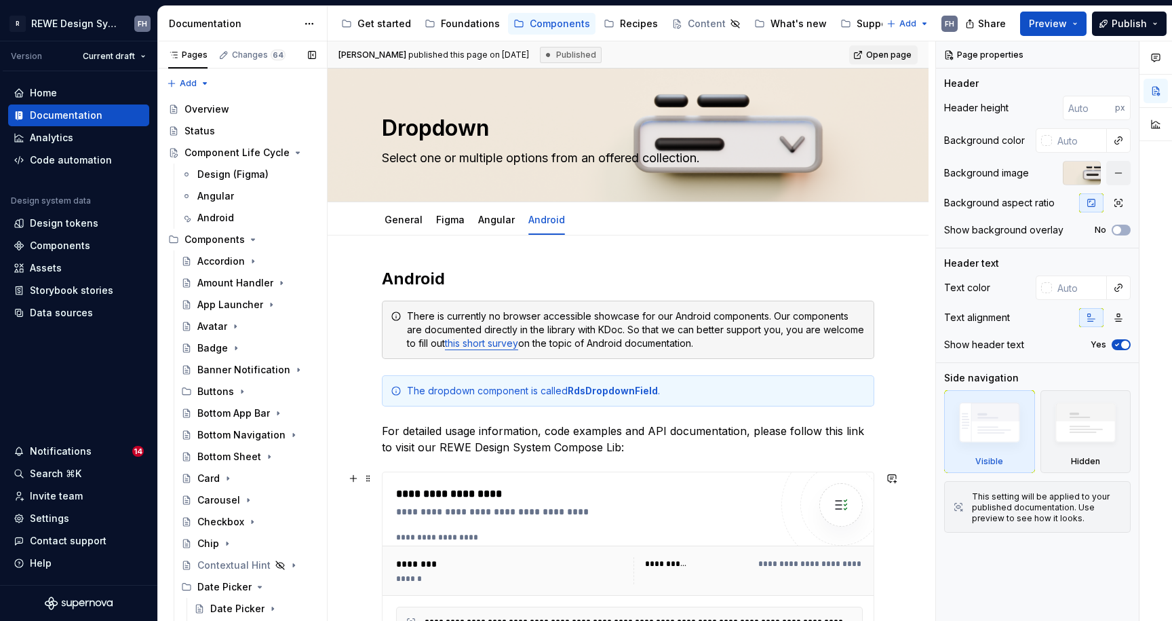
click at [598, 494] on div "**********" at bounding box center [583, 494] width 374 height 16
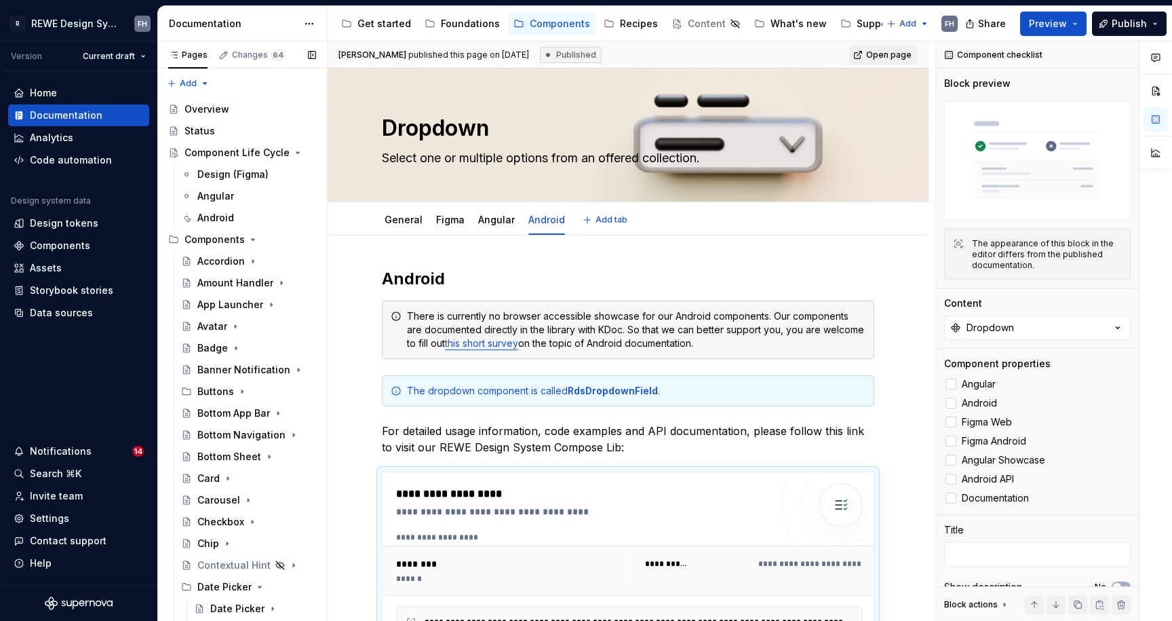
type textarea "*"
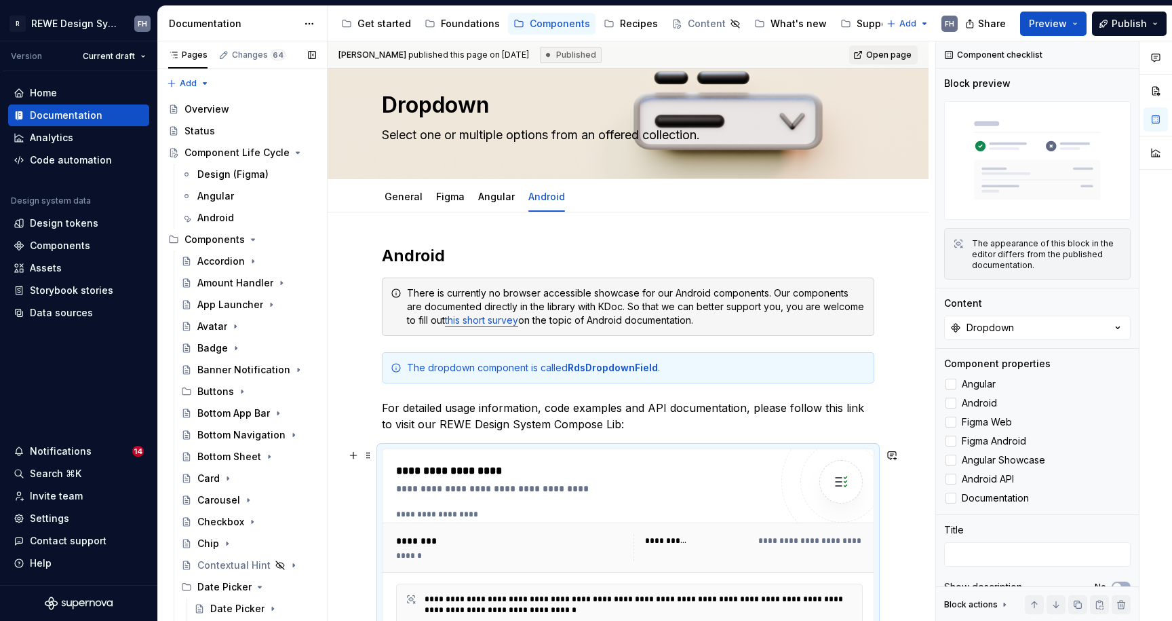
scroll to position [81, 0]
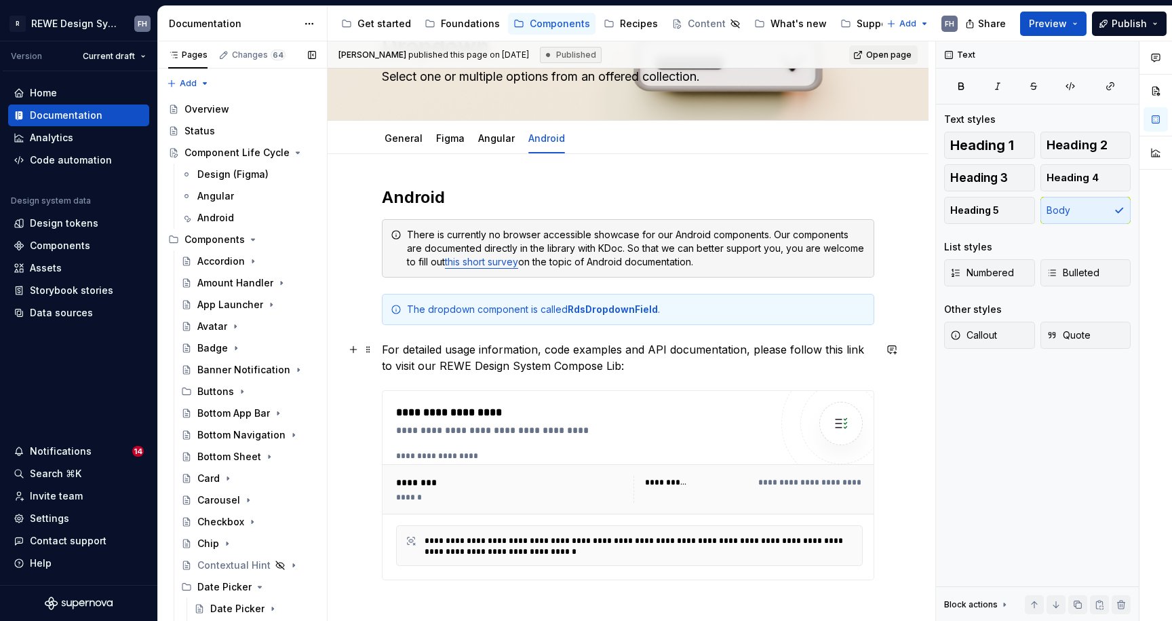
click at [655, 366] on p "For detailed usage information, code examples and API documentation, please fol…" at bounding box center [628, 357] width 492 height 33
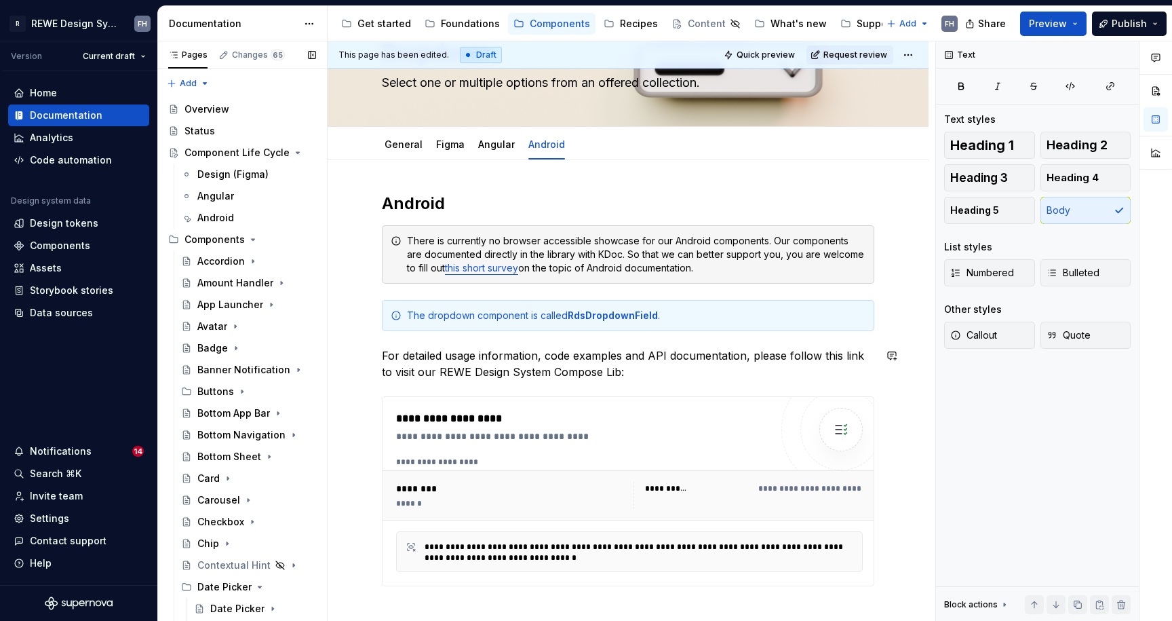
scroll to position [0, 0]
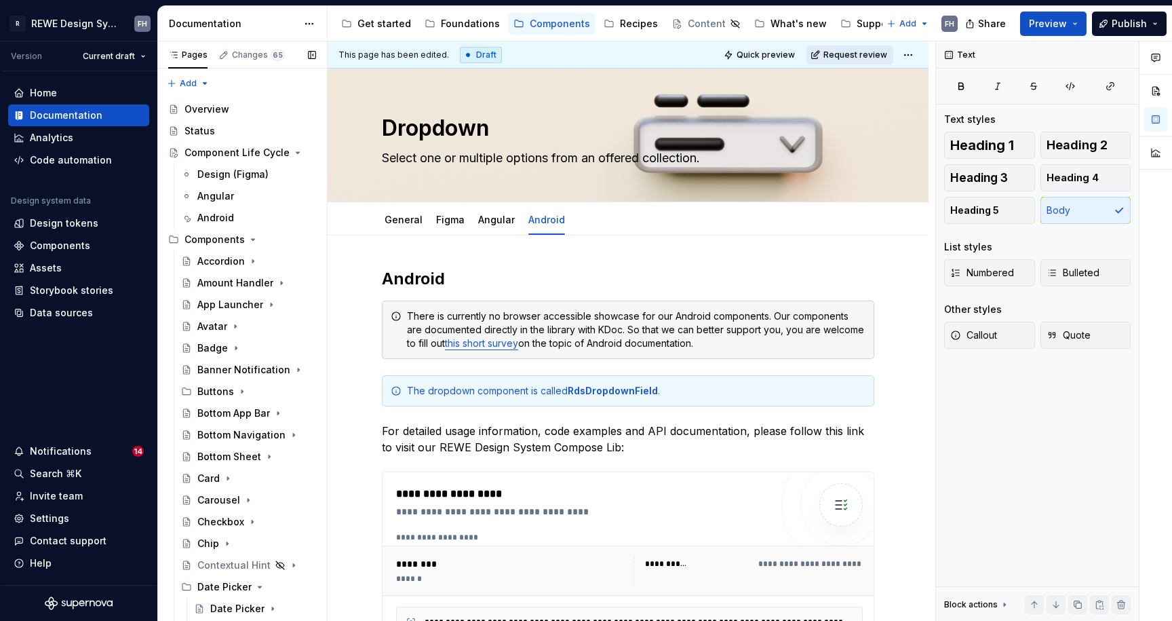
click at [863, 54] on span "Request review" at bounding box center [855, 55] width 64 height 11
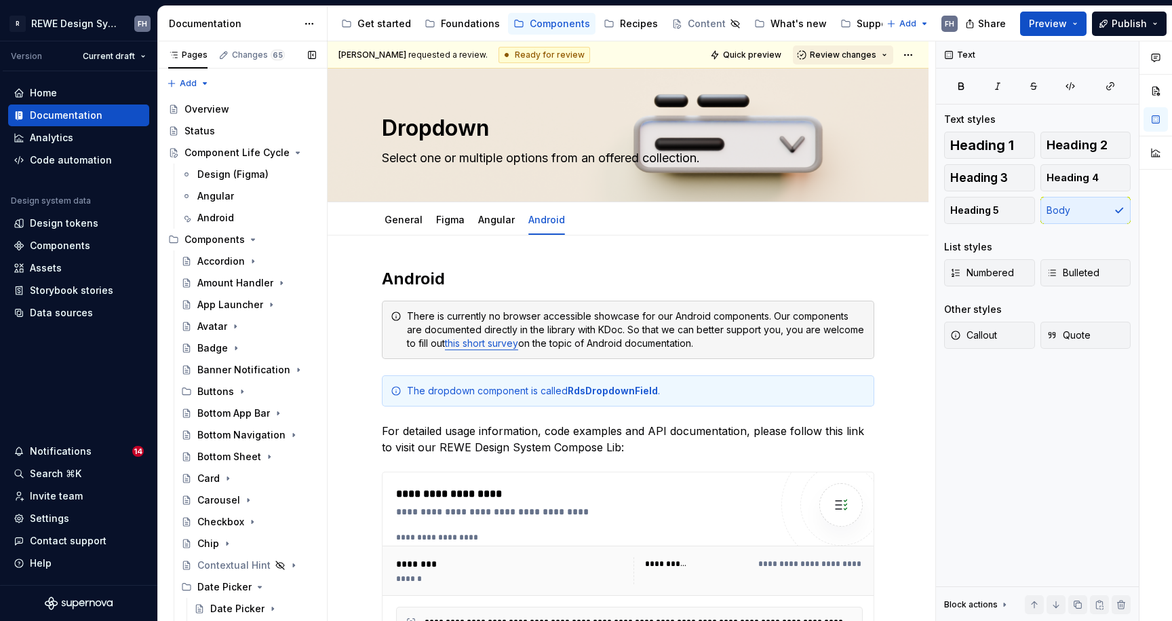
click at [866, 52] on span "Review changes" at bounding box center [843, 55] width 66 height 11
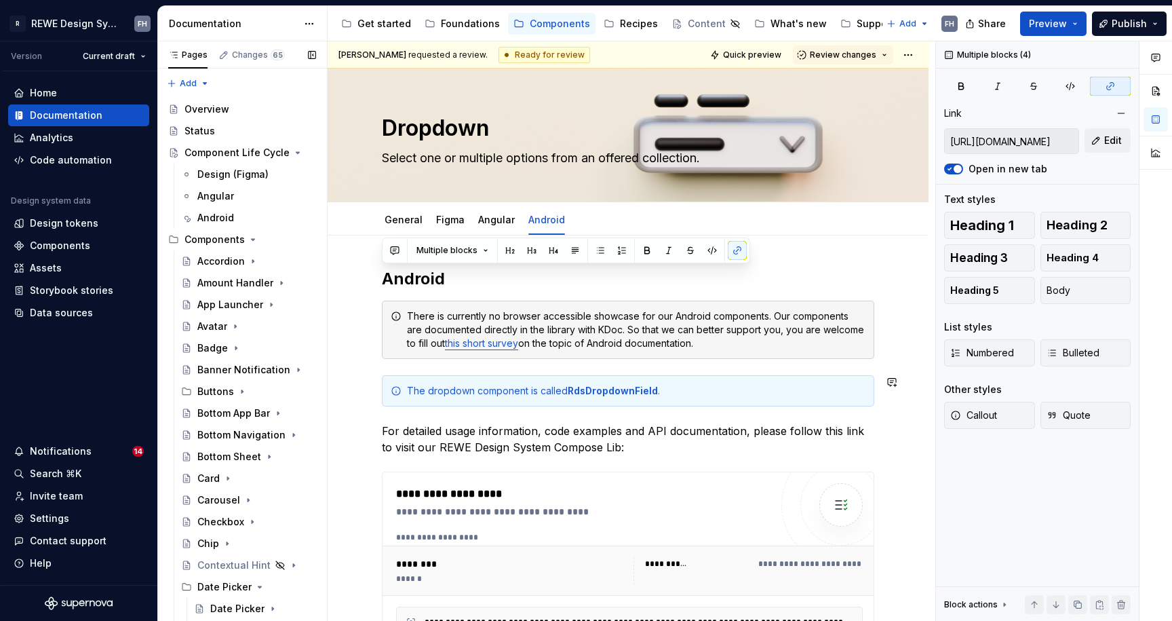
click at [701, 414] on div "**********" at bounding box center [628, 481] width 492 height 426
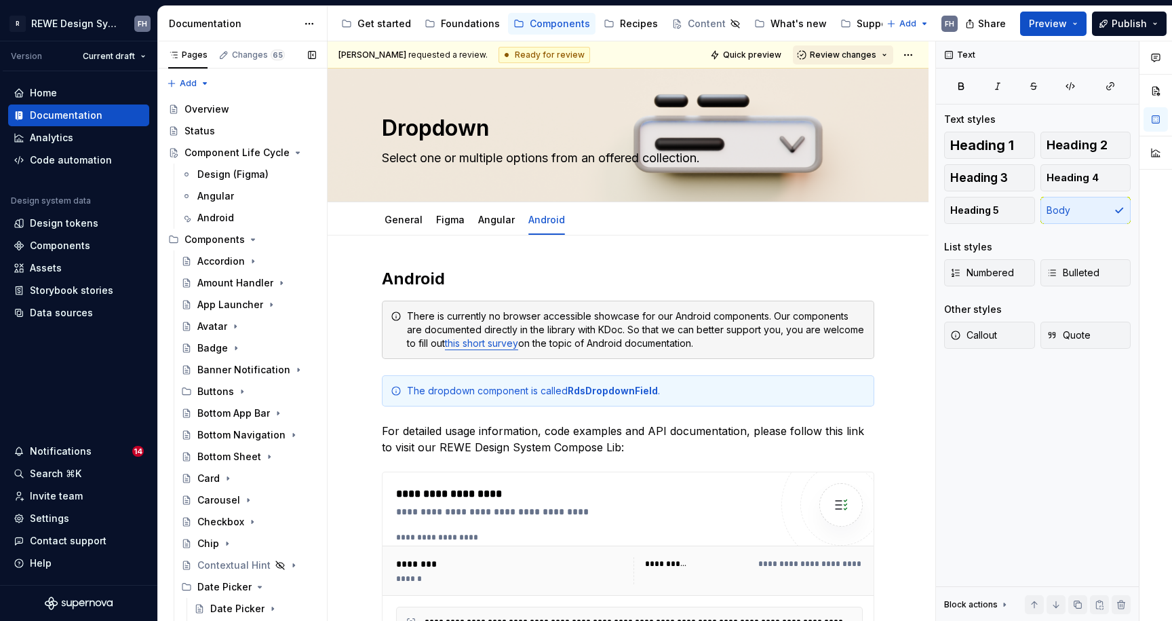
click at [865, 53] on span "Review changes" at bounding box center [843, 55] width 66 height 11
click at [863, 52] on span "Review changes" at bounding box center [843, 55] width 66 height 11
click at [697, 429] on p "For detailed usage information, code examples and API documentation, please fol…" at bounding box center [628, 439] width 492 height 33
click at [659, 449] on p "For detailed usage information, code examples and API documentation, please fol…" at bounding box center [628, 439] width 492 height 33
drag, startPoint x: 82, startPoint y: 248, endPoint x: 90, endPoint y: 249, distance: 8.3
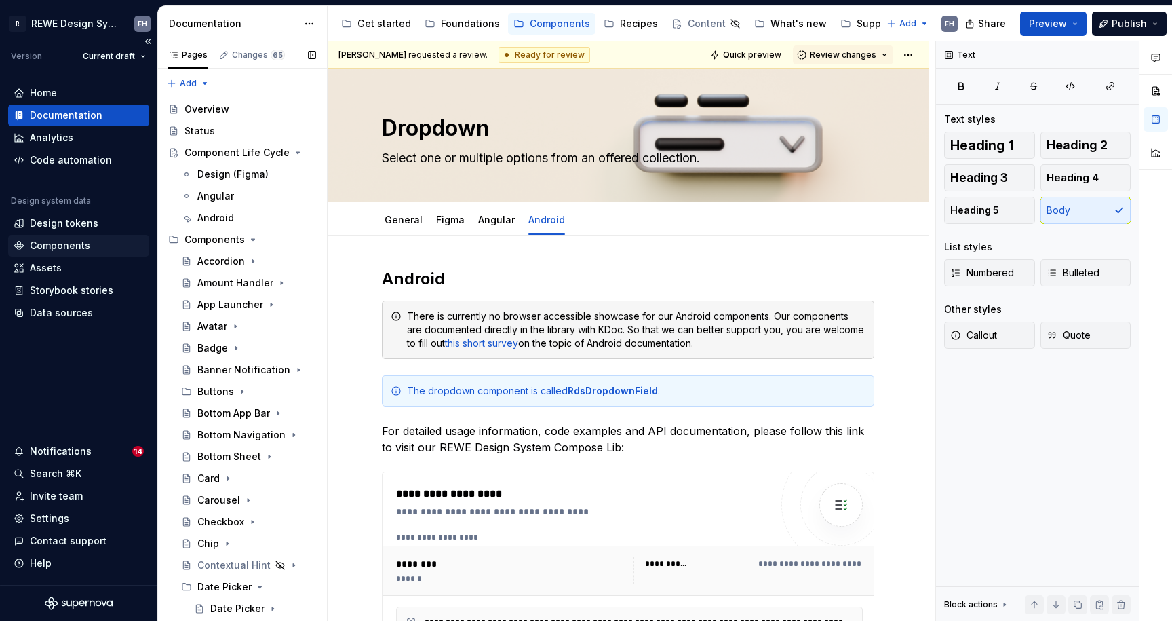
click at [82, 248] on div "Components" at bounding box center [60, 246] width 60 height 14
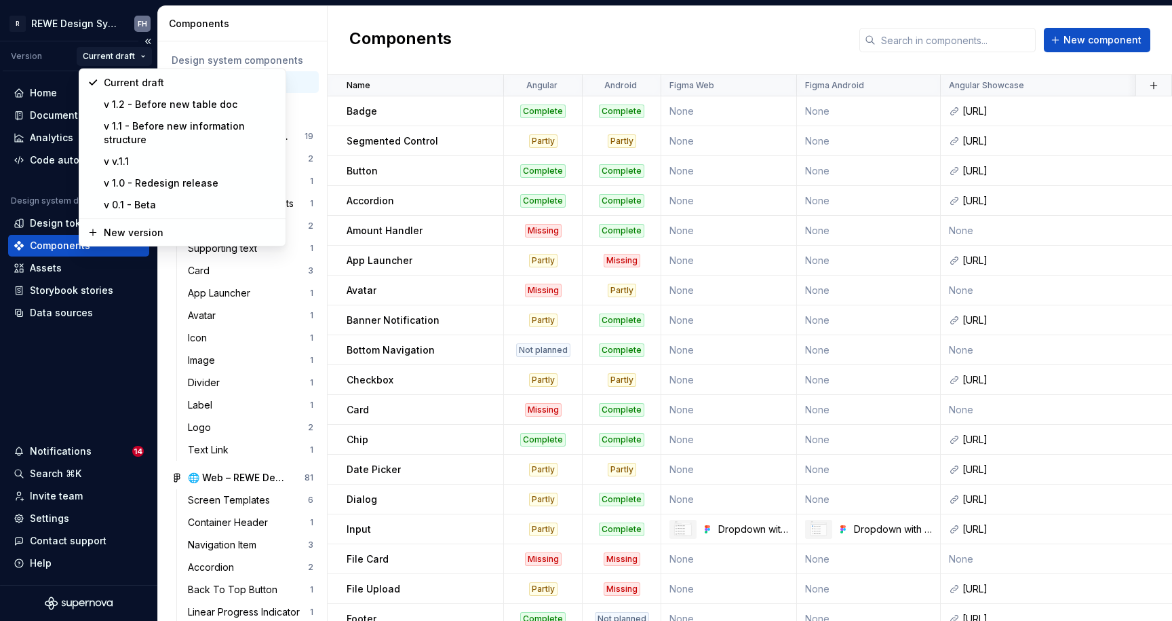
click at [127, 54] on html "R REWE Design System FH Version Current draft Home Documentation Analytics Code…" at bounding box center [586, 310] width 1172 height 621
click at [57, 47] on html "R REWE Design System FH Version Current draft Home Documentation Analytics Code…" at bounding box center [586, 310] width 1172 height 621
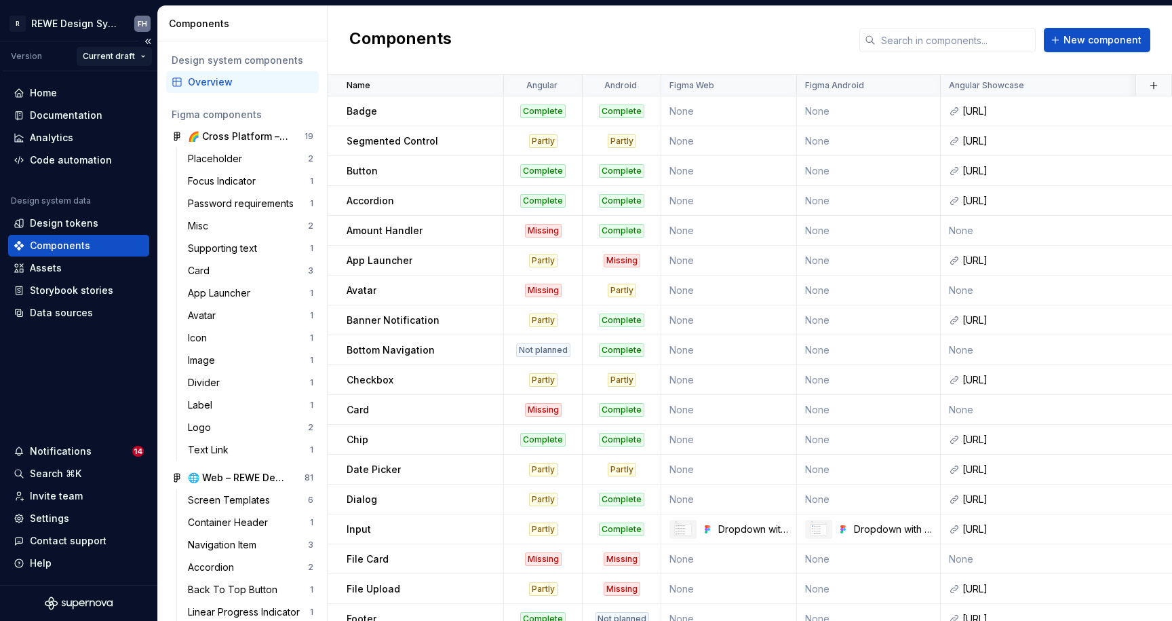
click at [130, 54] on html "R REWE Design System FH Version Current draft Home Documentation Analytics Code…" at bounding box center [586, 310] width 1172 height 621
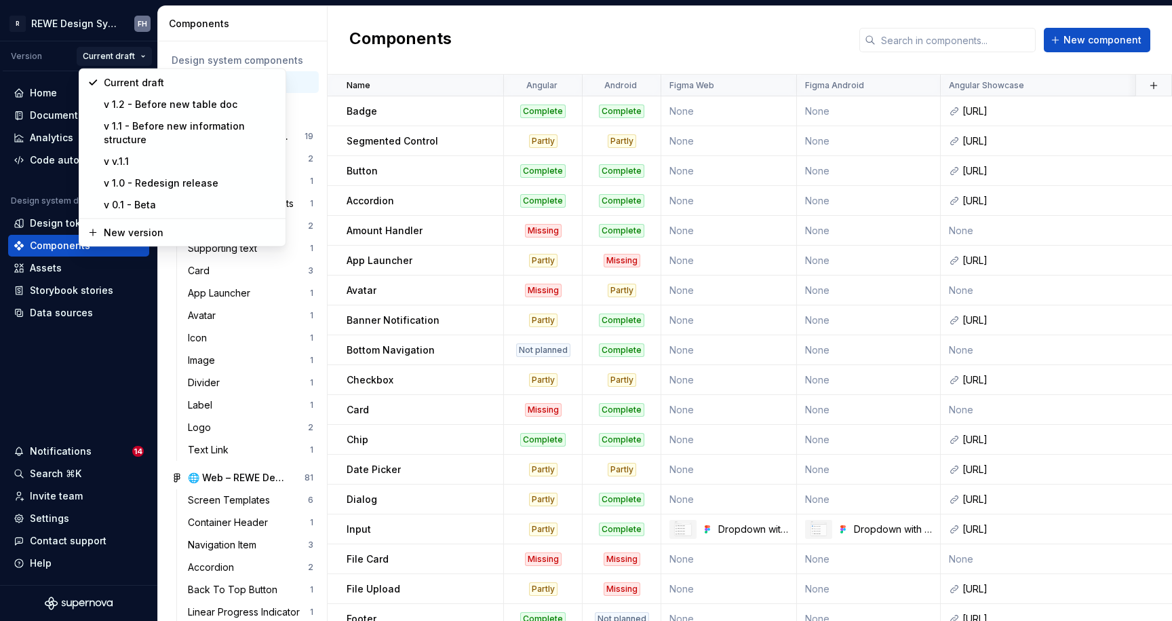
drag, startPoint x: 374, startPoint y: 27, endPoint x: 234, endPoint y: 38, distance: 140.8
click at [372, 27] on html "R REWE Design System FH Version Current draft Home Documentation Analytics Code…" at bounding box center [586, 310] width 1172 height 621
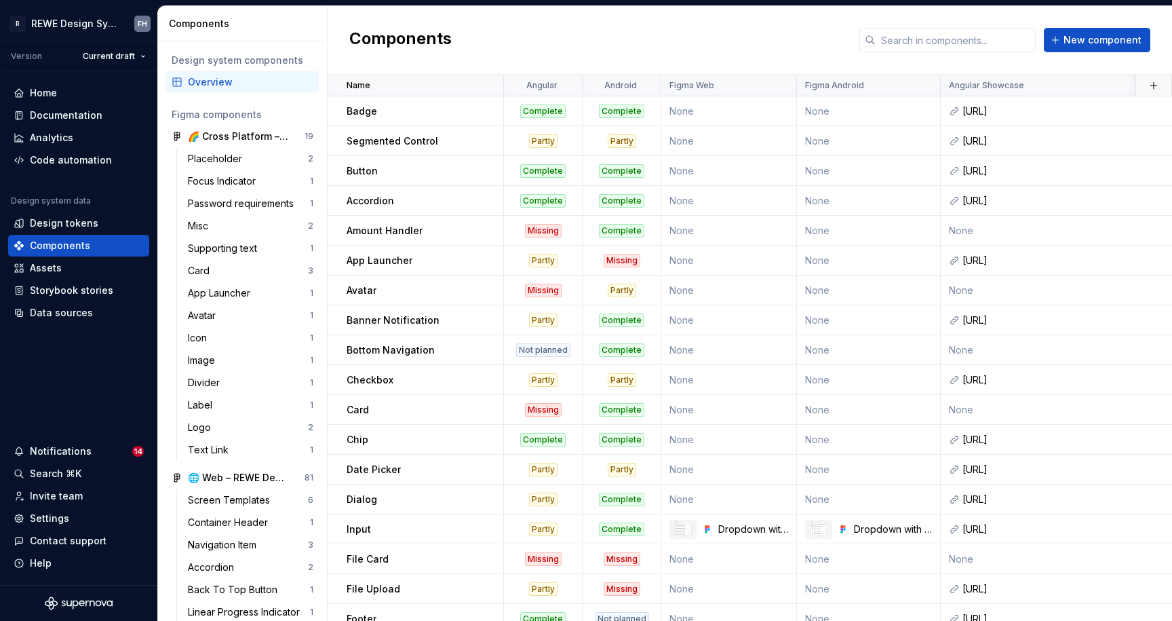
click at [626, 41] on div "Components New component" at bounding box center [750, 40] width 844 height 69
click at [94, 88] on div "Home" at bounding box center [79, 93] width 130 height 14
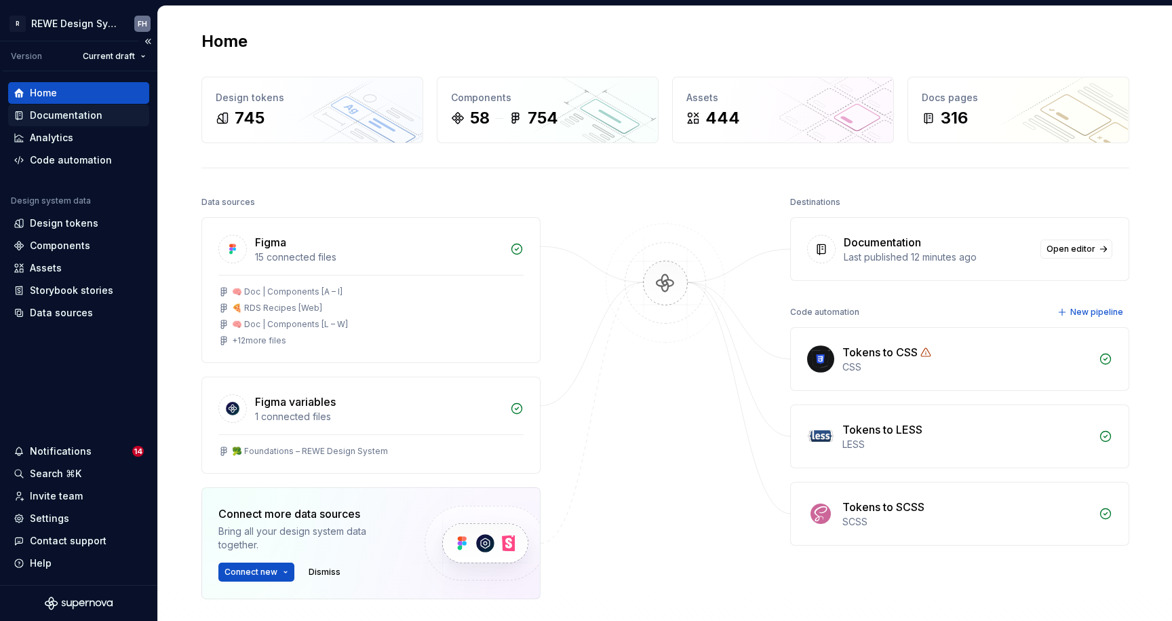
click at [88, 115] on div "Documentation" at bounding box center [66, 116] width 73 height 14
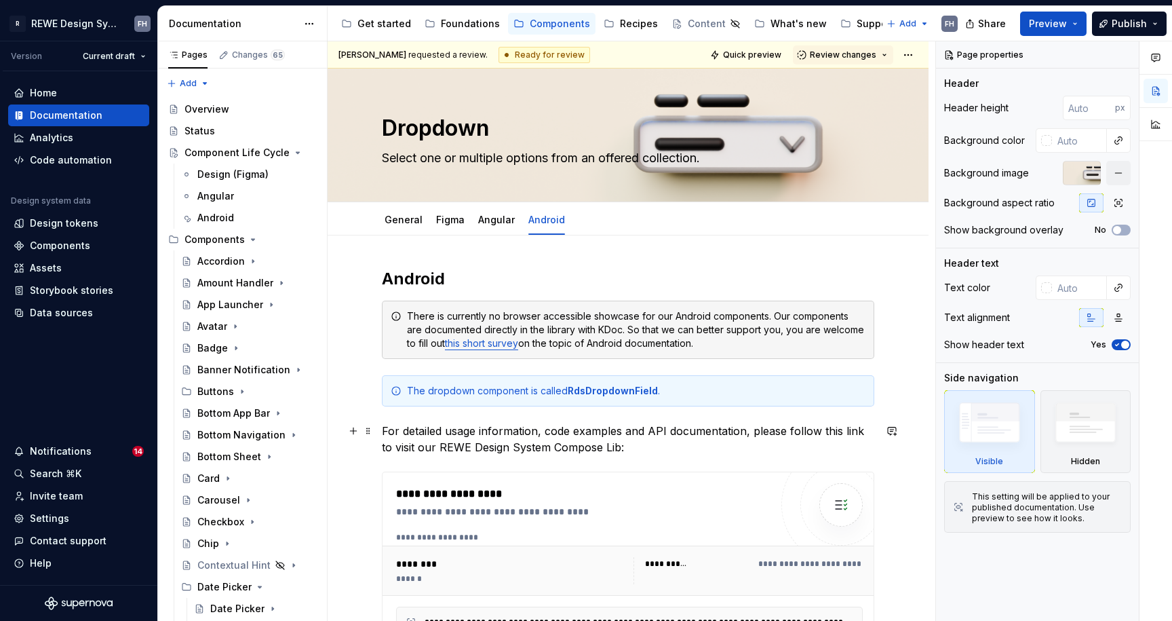
click at [669, 444] on p "For detailed usage information, code examples and API documentation, please fol…" at bounding box center [628, 439] width 492 height 33
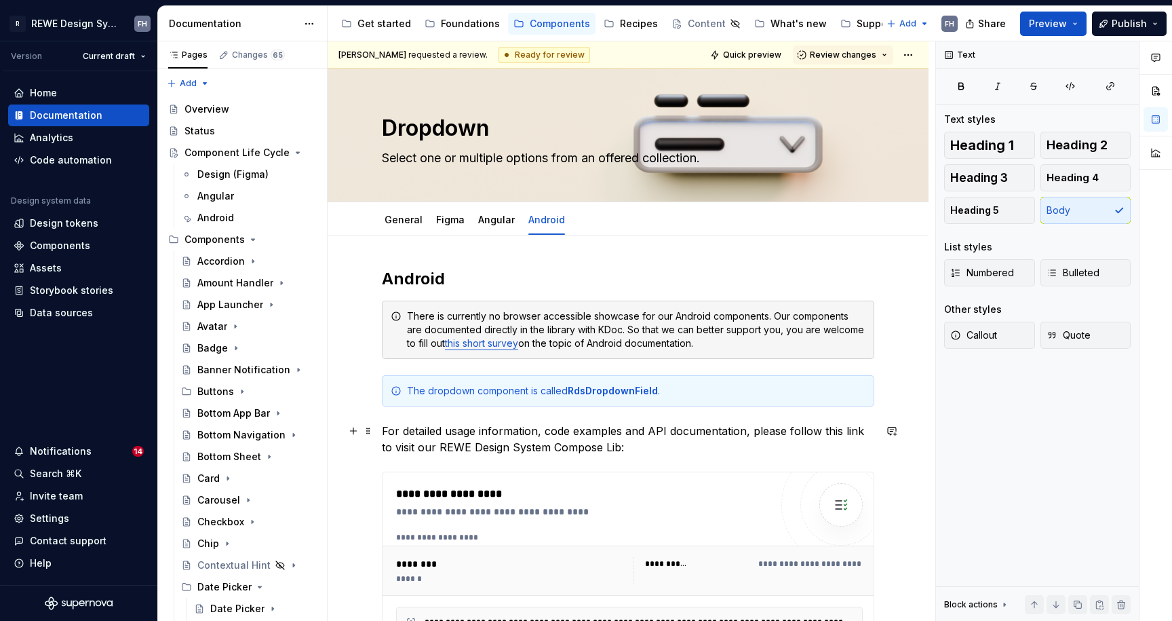
click at [647, 444] on p "For detailed usage information, code examples and API documentation, please fol…" at bounding box center [628, 439] width 492 height 33
type textarea "*"
